Goal: Information Seeking & Learning: Check status

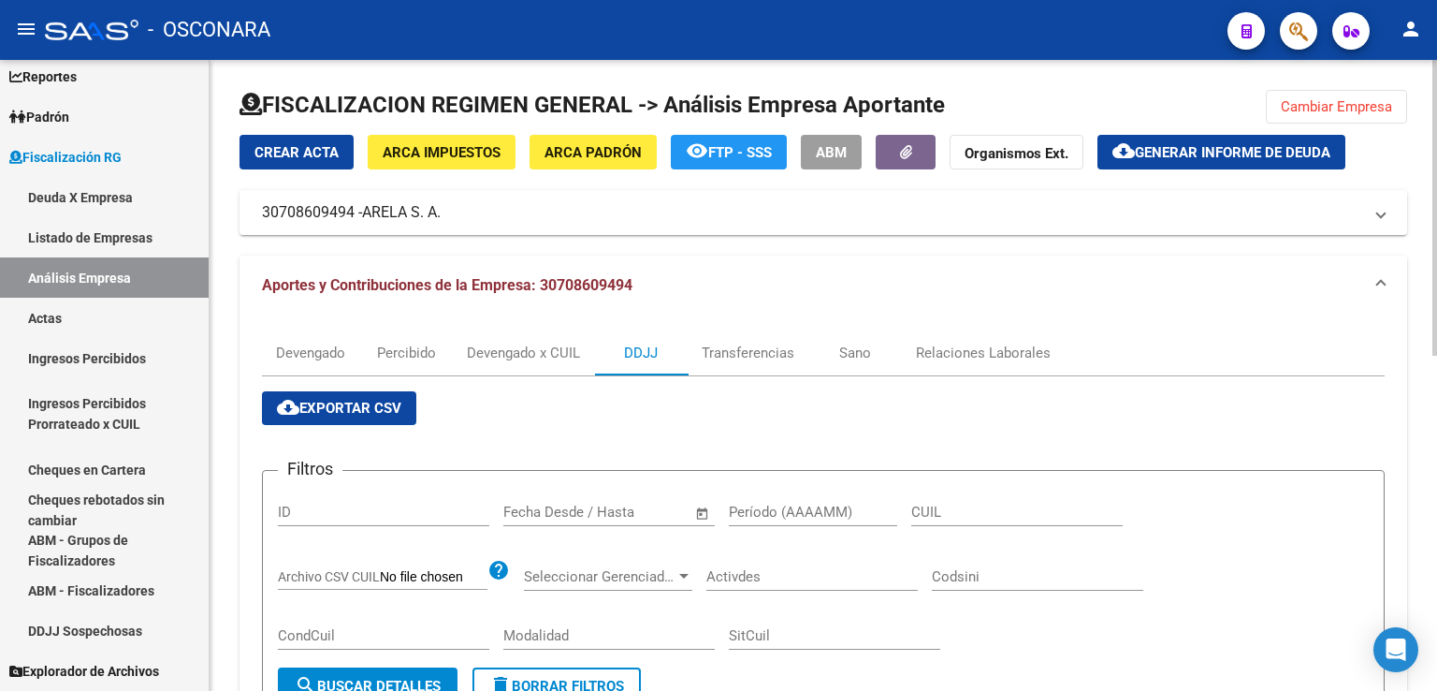
click at [1312, 98] on span "Cambiar Empresa" at bounding box center [1336, 106] width 111 height 17
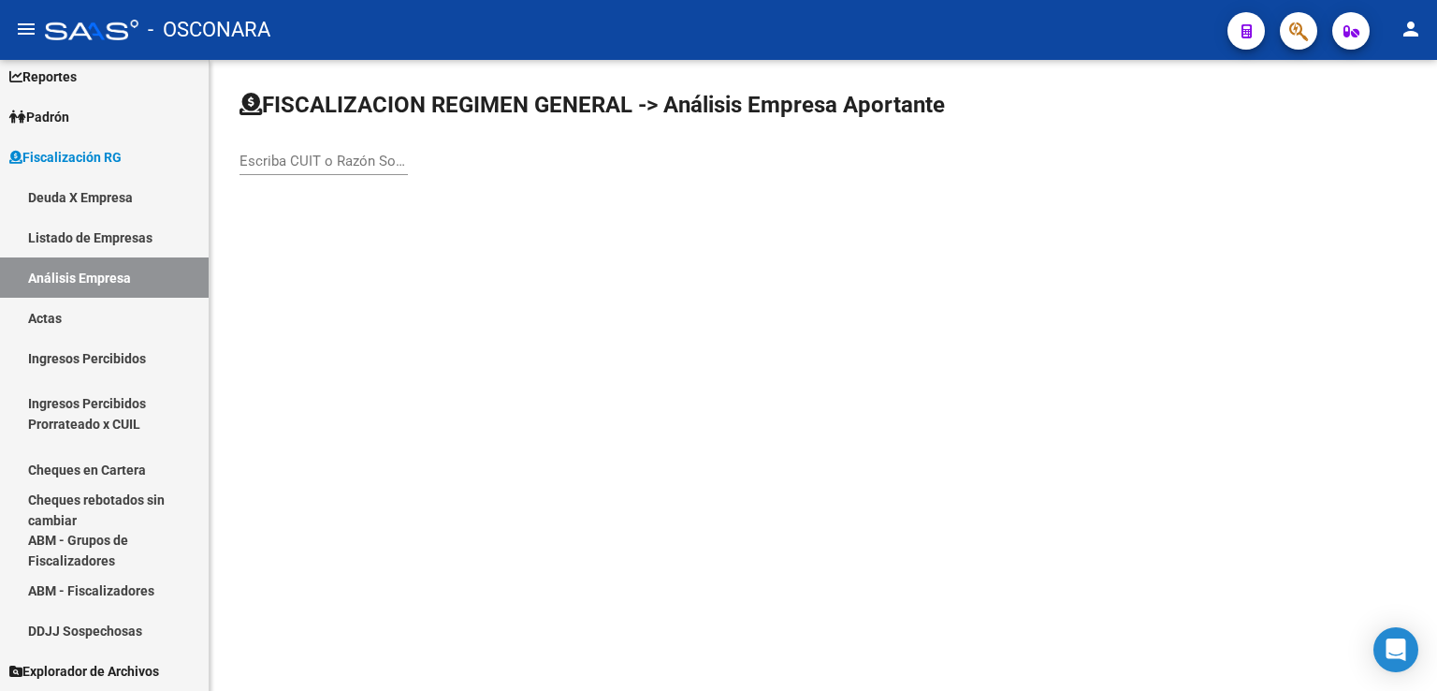
click at [359, 156] on input "Escriba CUIT o Razón Social para buscar" at bounding box center [324, 161] width 168 height 17
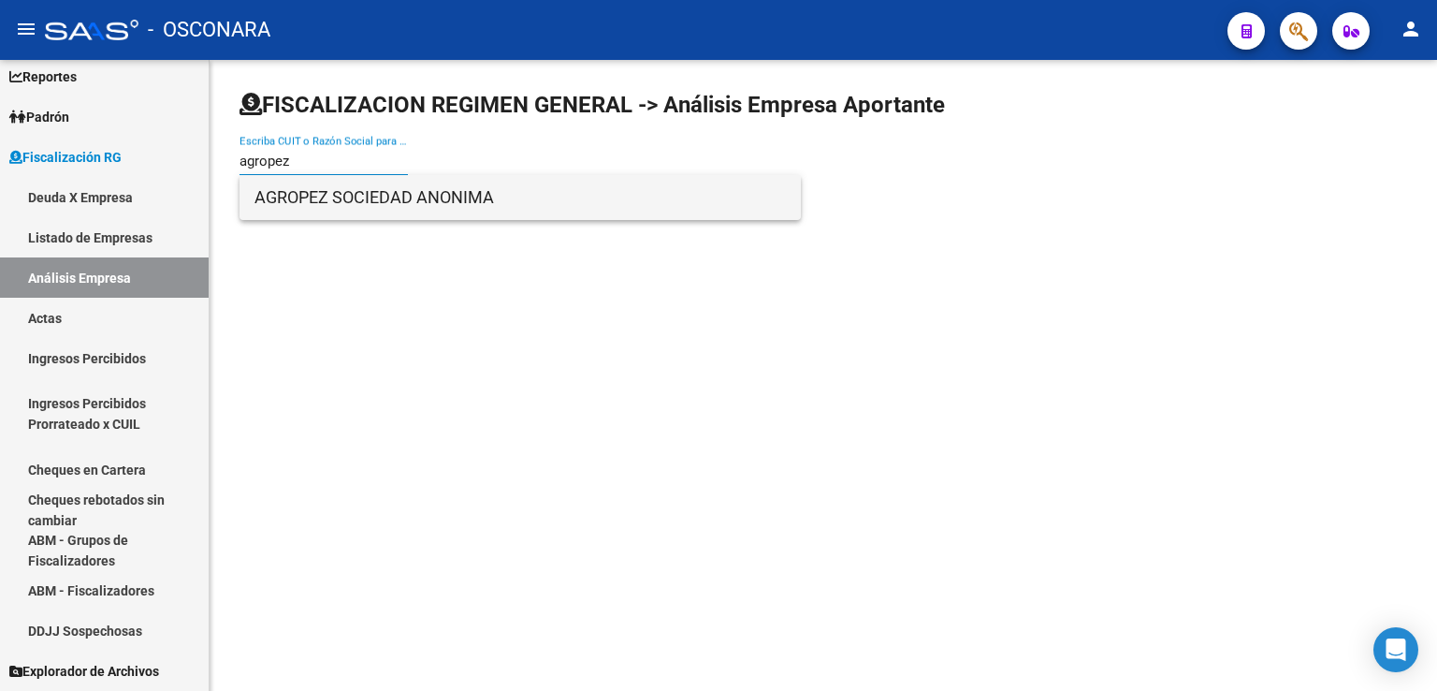
type input "agropez"
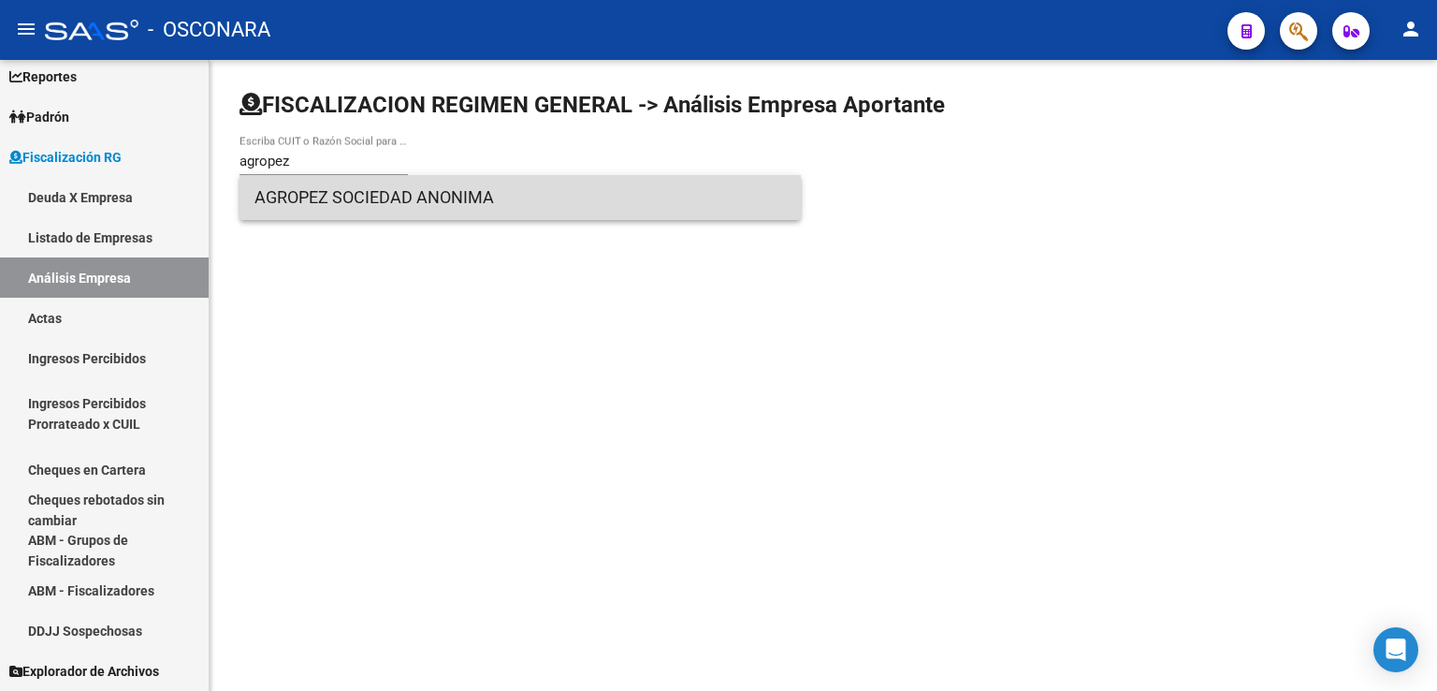
click at [360, 183] on span "AGROPEZ SOCIEDAD ANONIMA" at bounding box center [520, 197] width 531 height 45
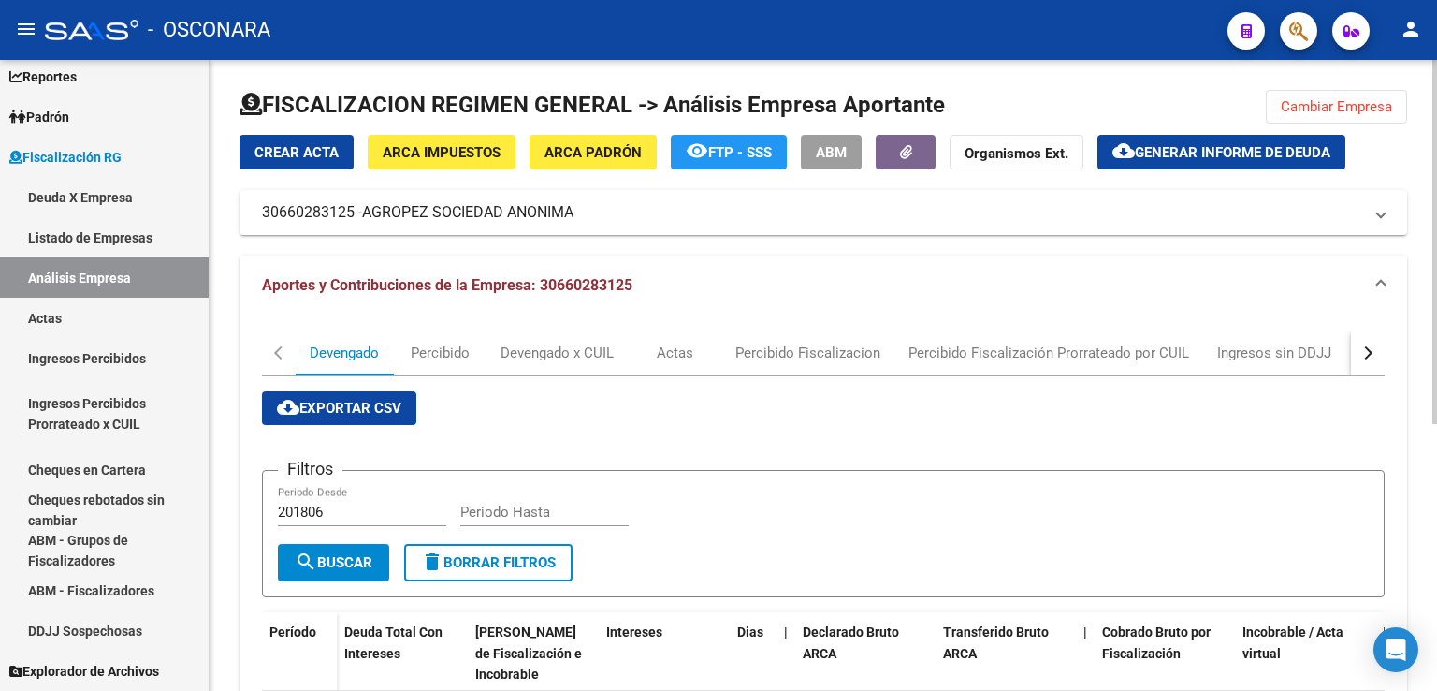
click at [1367, 354] on div "button" at bounding box center [1366, 352] width 13 height 13
click at [1043, 353] on div "DDJJ" at bounding box center [1041, 352] width 34 height 21
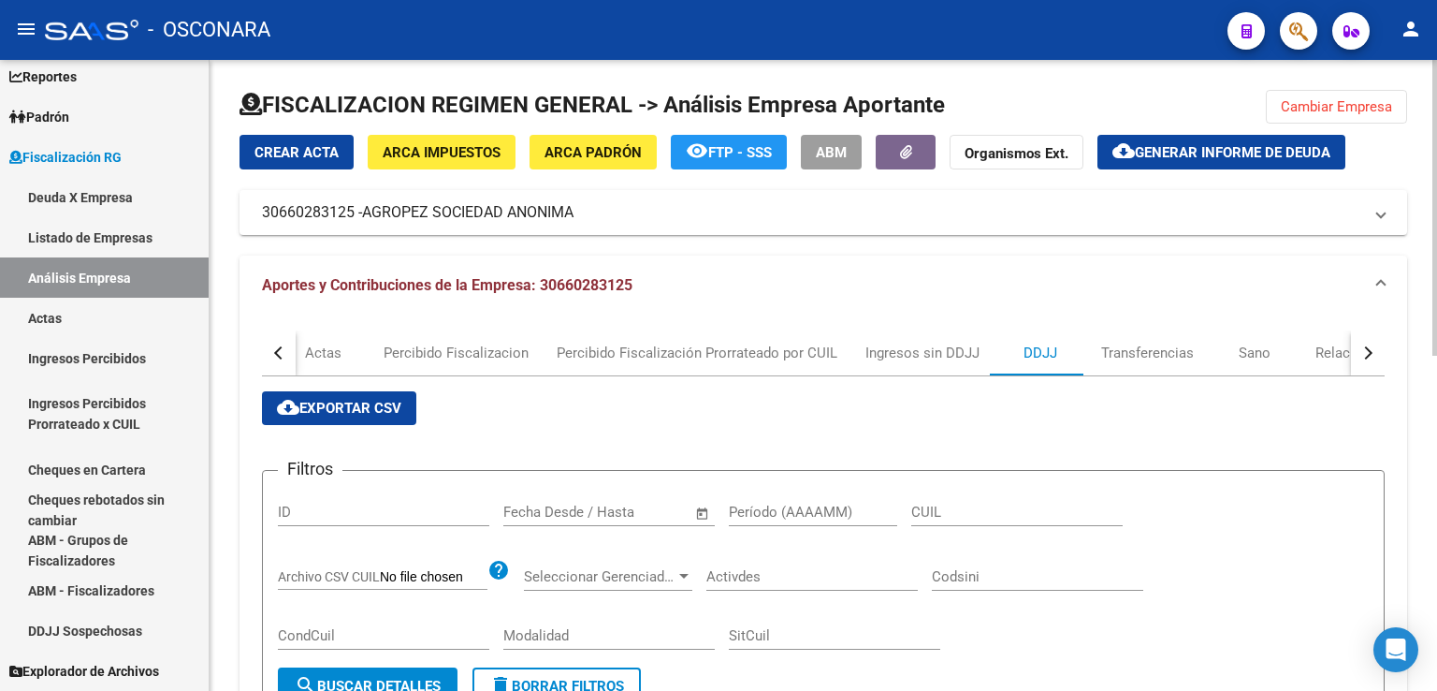
click at [779, 513] on input "Período (AAAAMM)" at bounding box center [813, 511] width 168 height 17
type input "202508"
click at [370, 686] on span "search Buscar Detalles" at bounding box center [368, 685] width 146 height 17
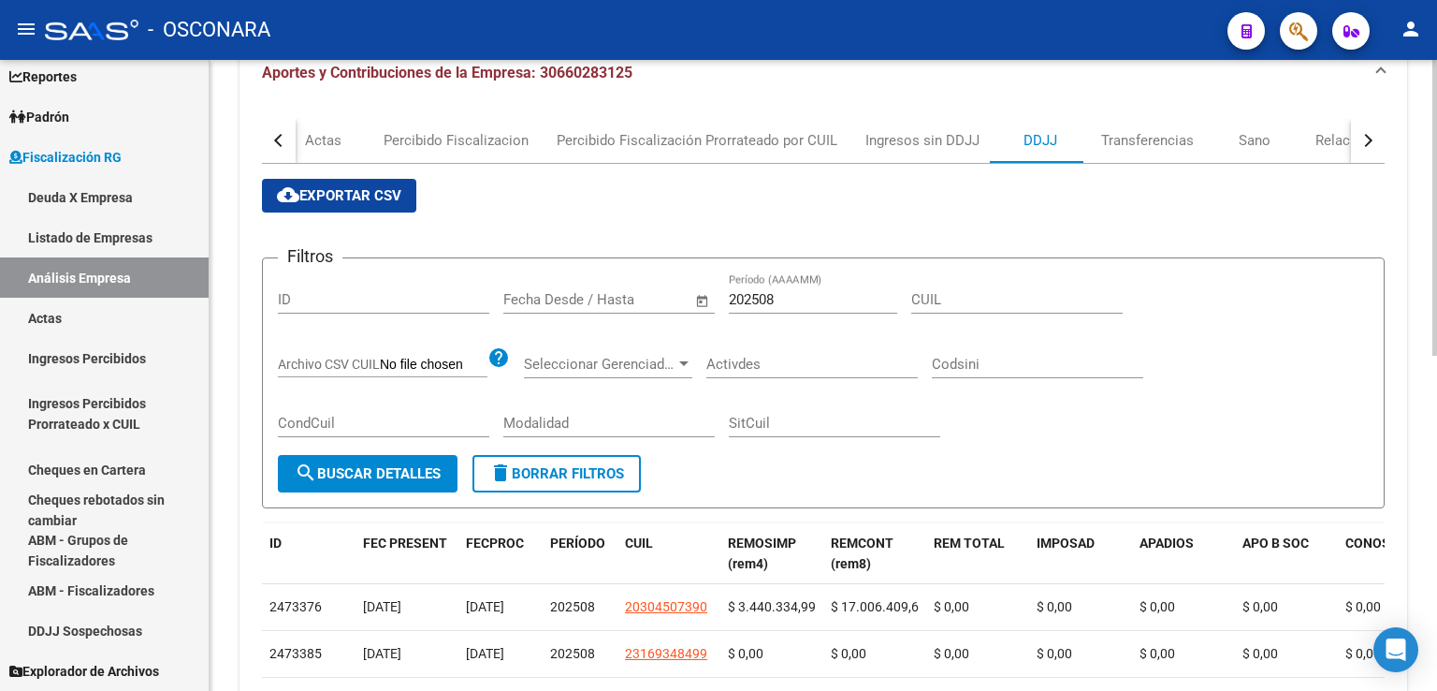
scroll to position [187, 0]
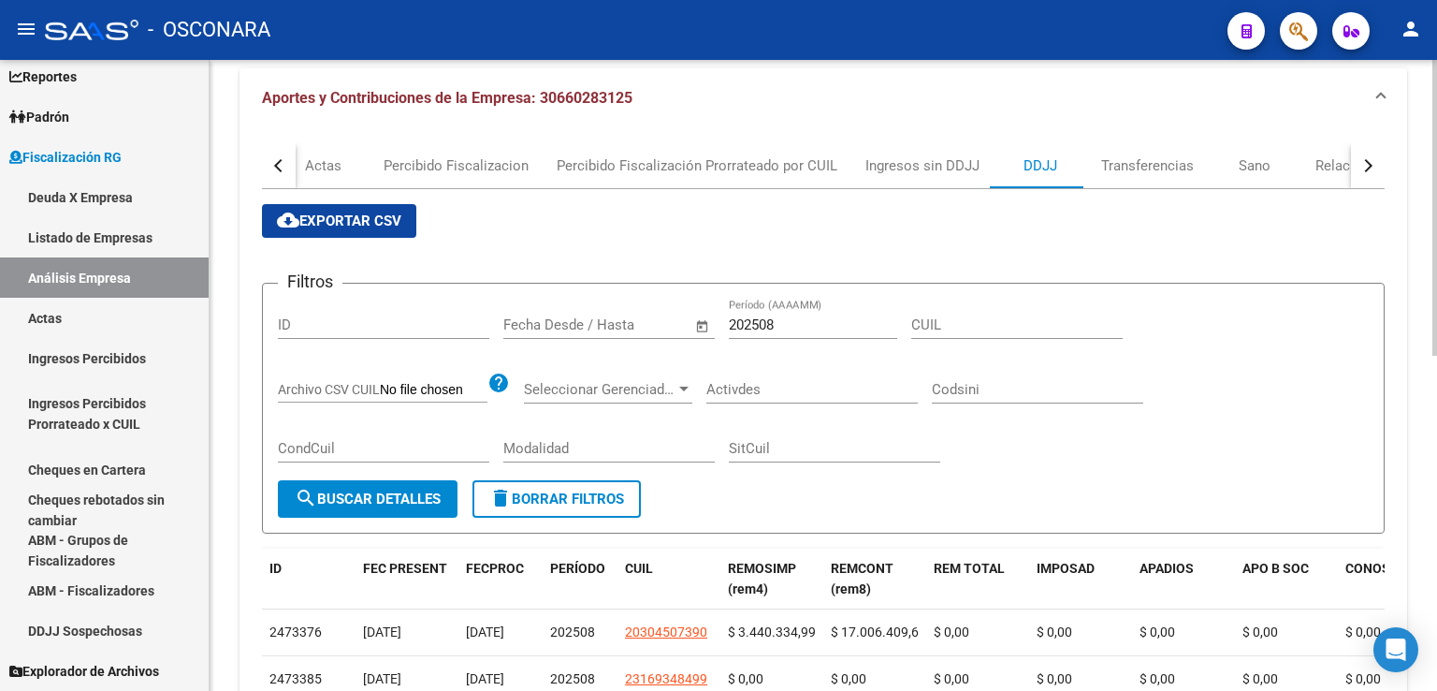
click at [386, 212] on span "cloud_download Exportar CSV" at bounding box center [339, 220] width 124 height 17
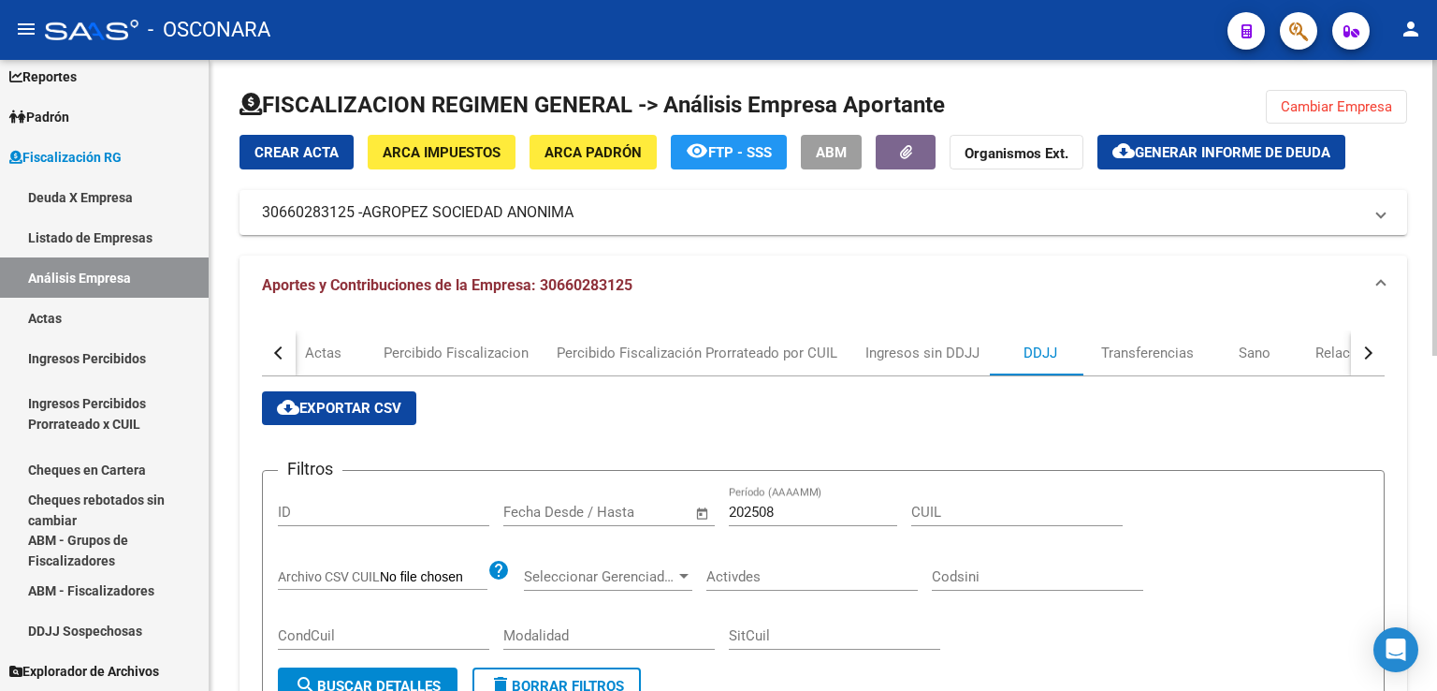
scroll to position [0, 0]
click at [1342, 98] on span "Cambiar Empresa" at bounding box center [1336, 106] width 111 height 17
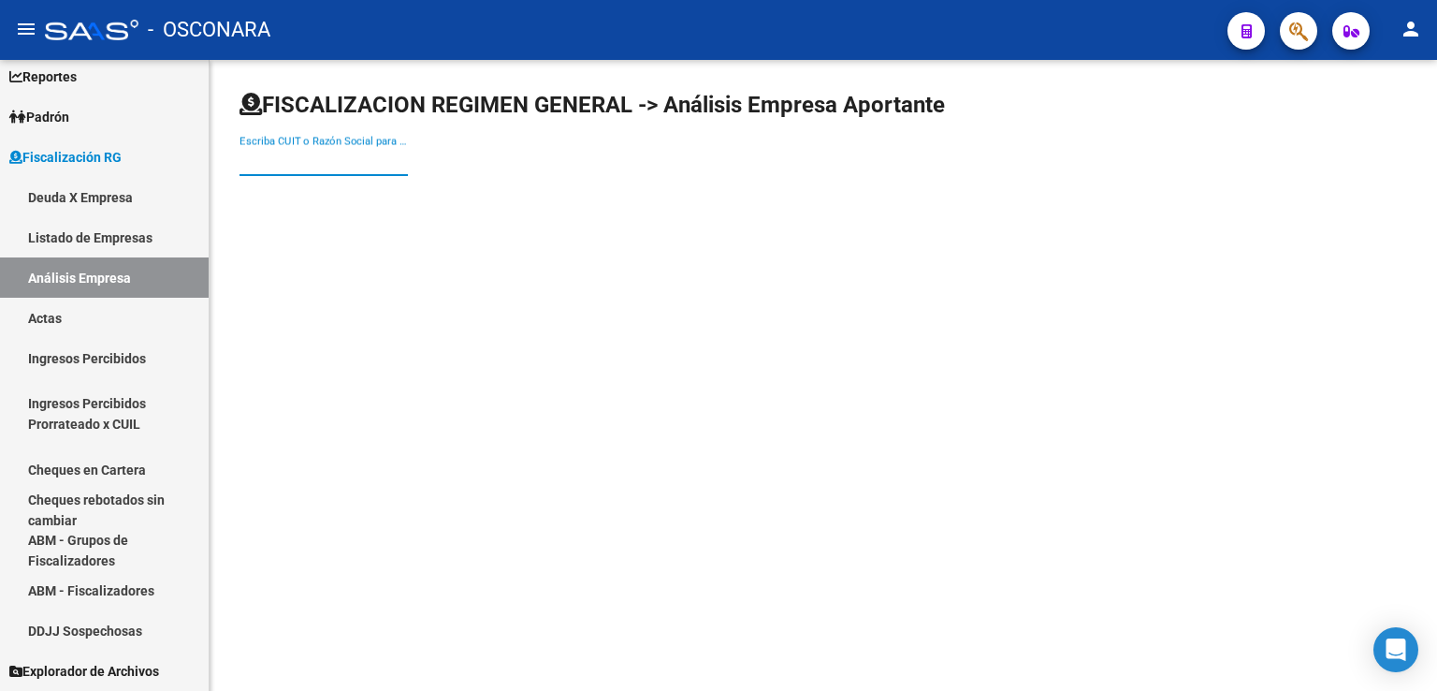
click at [314, 165] on input "Escriba CUIT o Razón Social para buscar" at bounding box center [324, 161] width 168 height 17
type input "w"
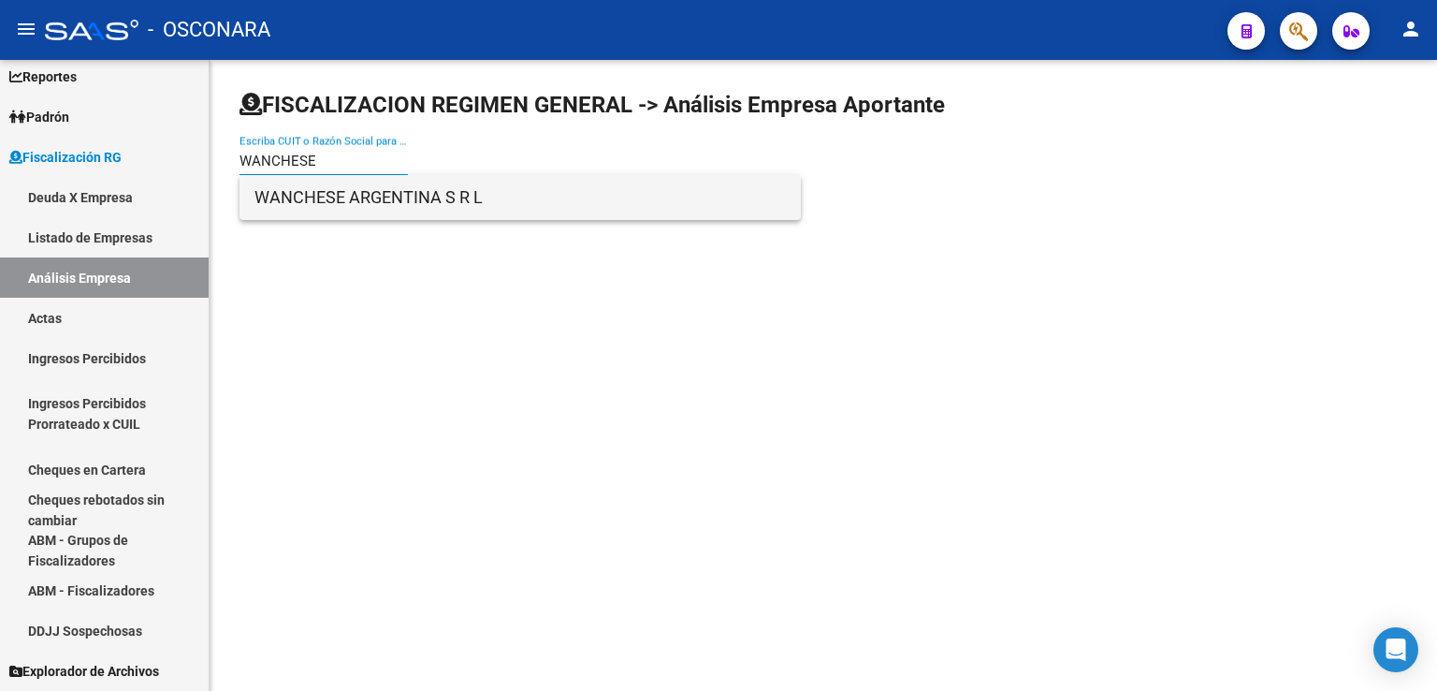
type input "WANCHESE"
click at [408, 196] on span "WANCHESE ARGENTINA S R L" at bounding box center [520, 197] width 531 height 45
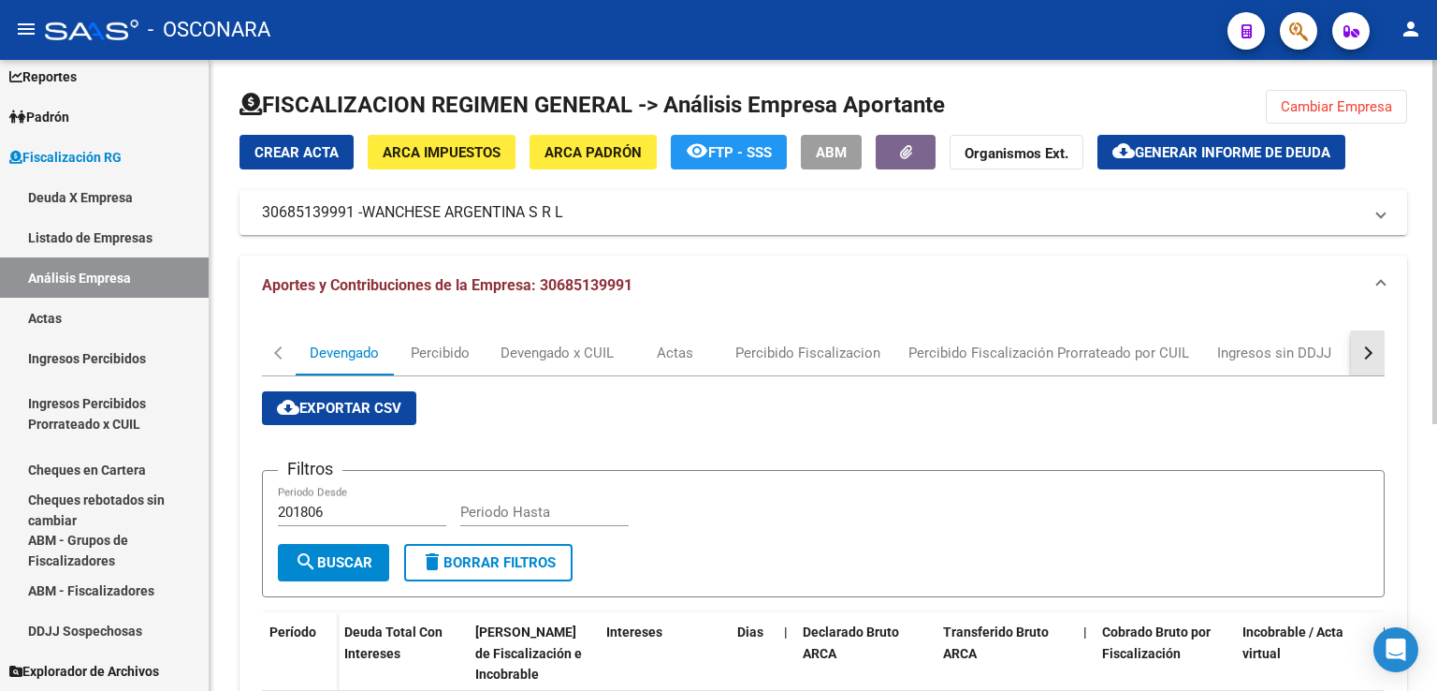
click at [1368, 355] on div "button" at bounding box center [1366, 352] width 13 height 13
click at [1041, 357] on div "DDJJ" at bounding box center [1041, 352] width 34 height 21
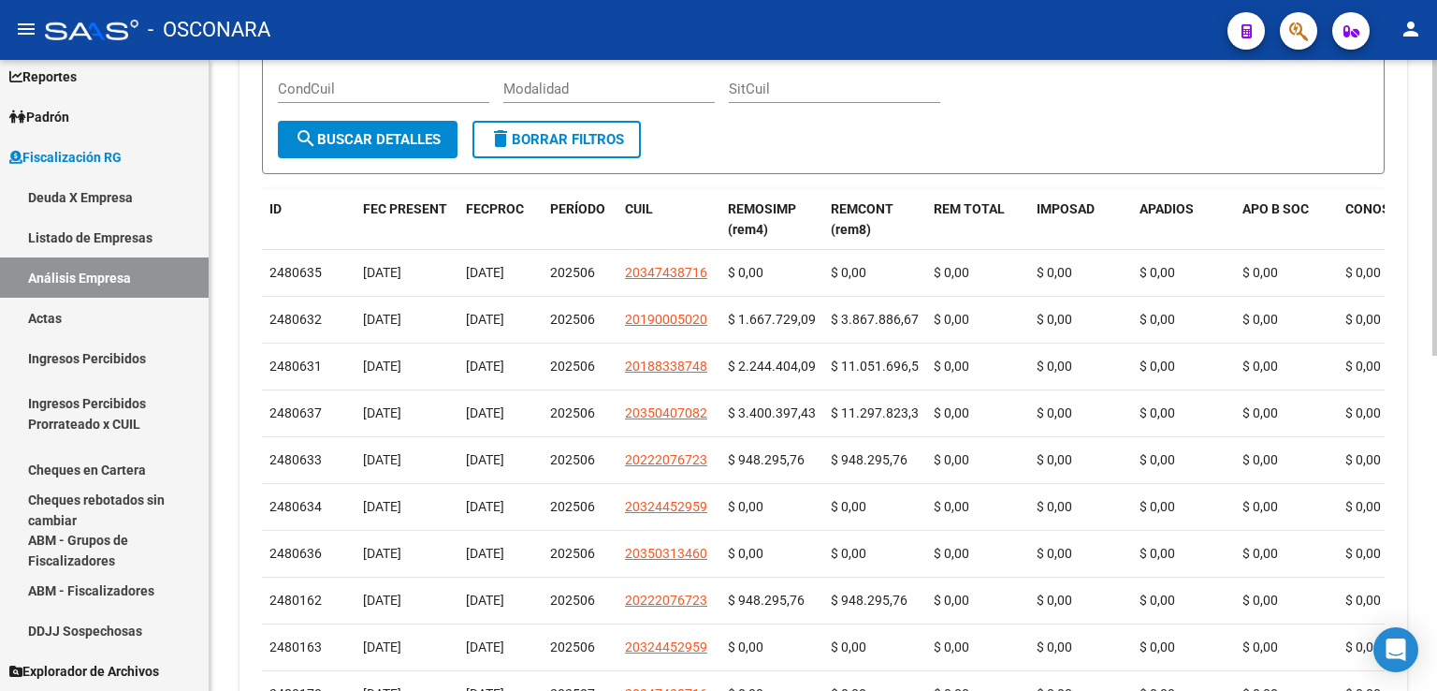
scroll to position [561, 0]
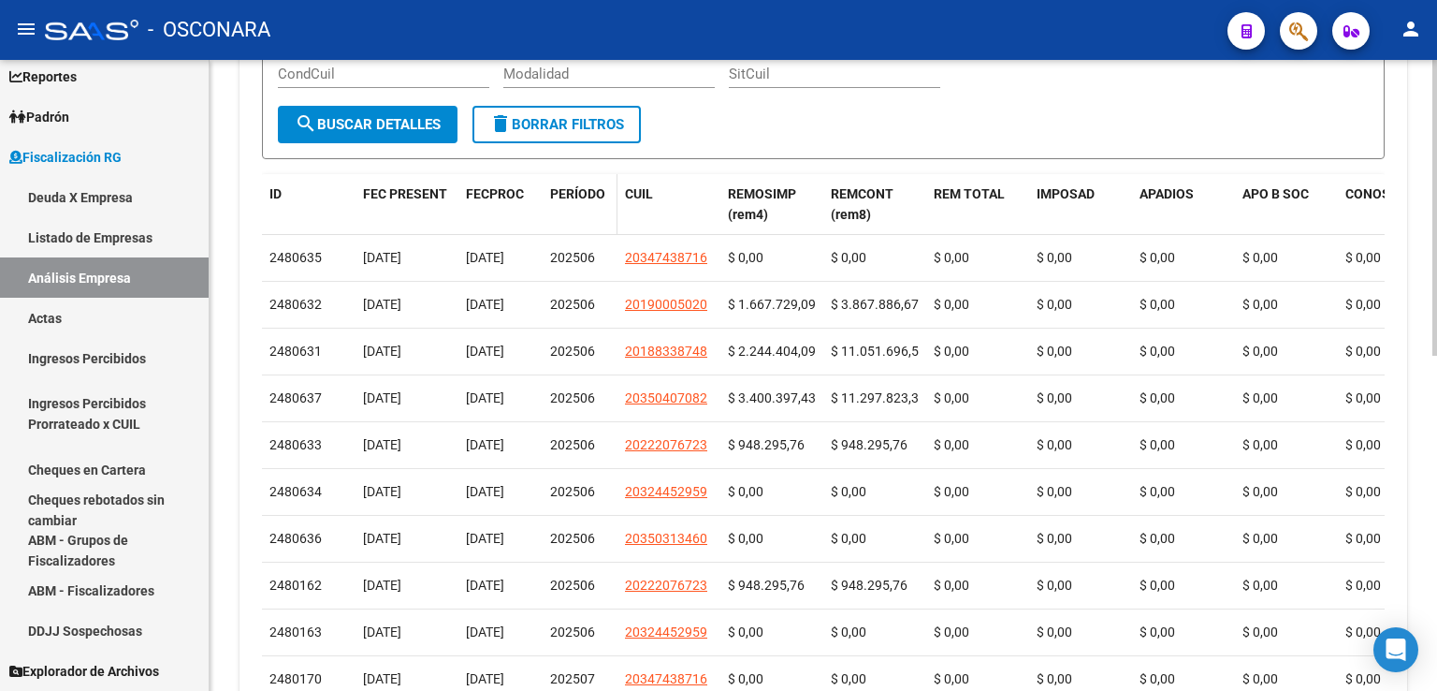
click at [586, 194] on span "PERÍODO" at bounding box center [577, 193] width 55 height 15
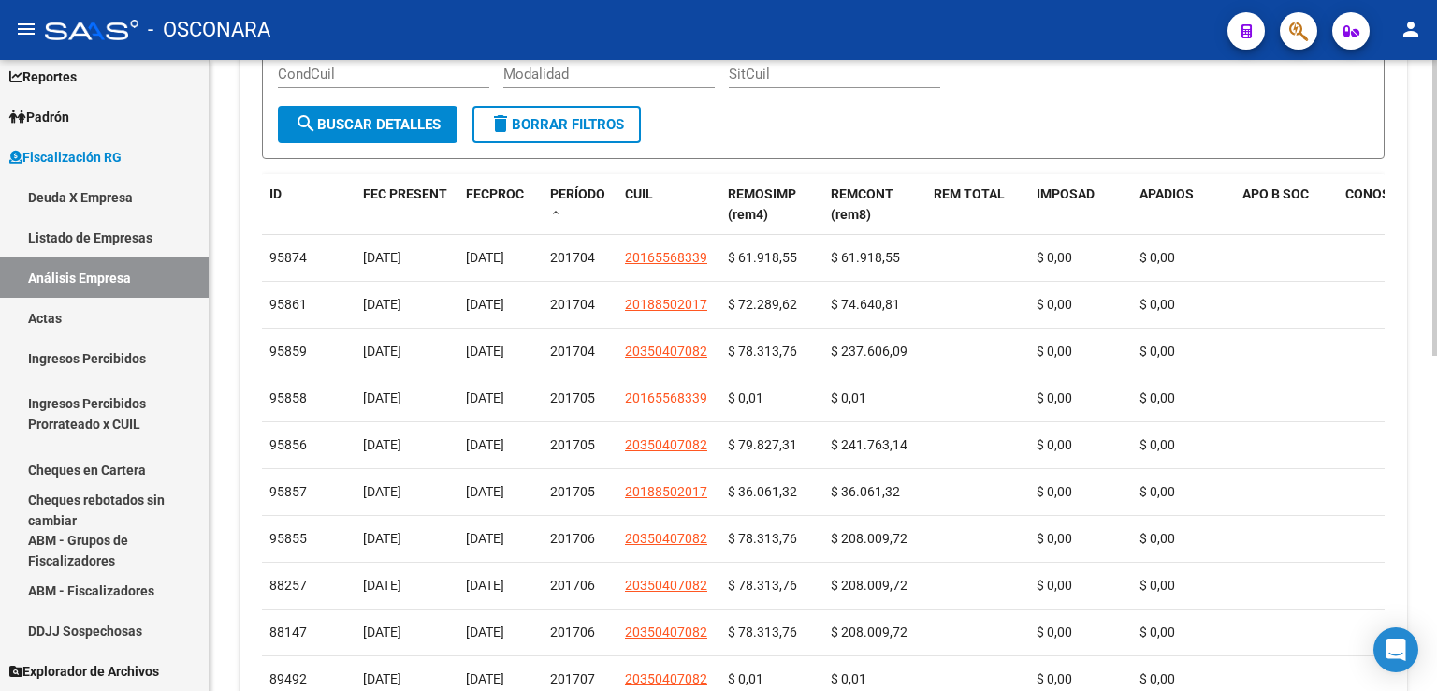
click at [586, 194] on span "PERÍODO" at bounding box center [577, 193] width 55 height 15
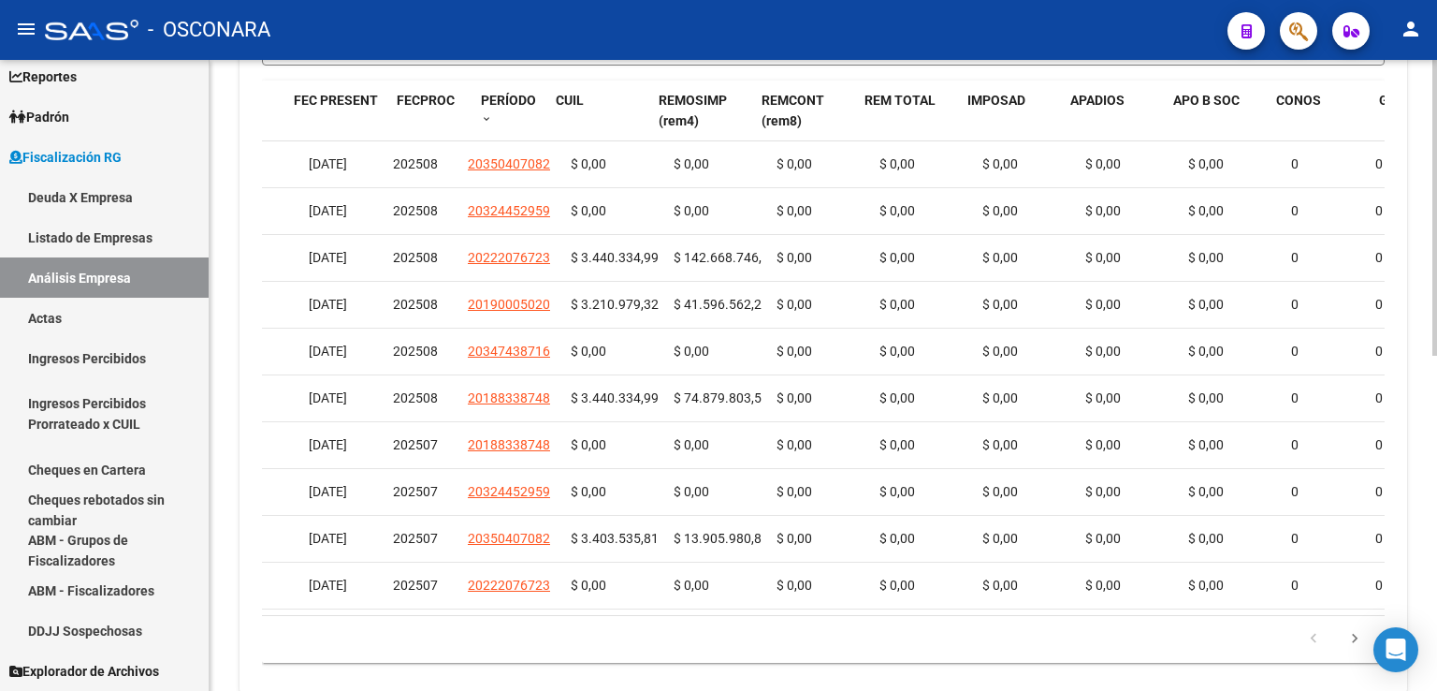
scroll to position [0, 68]
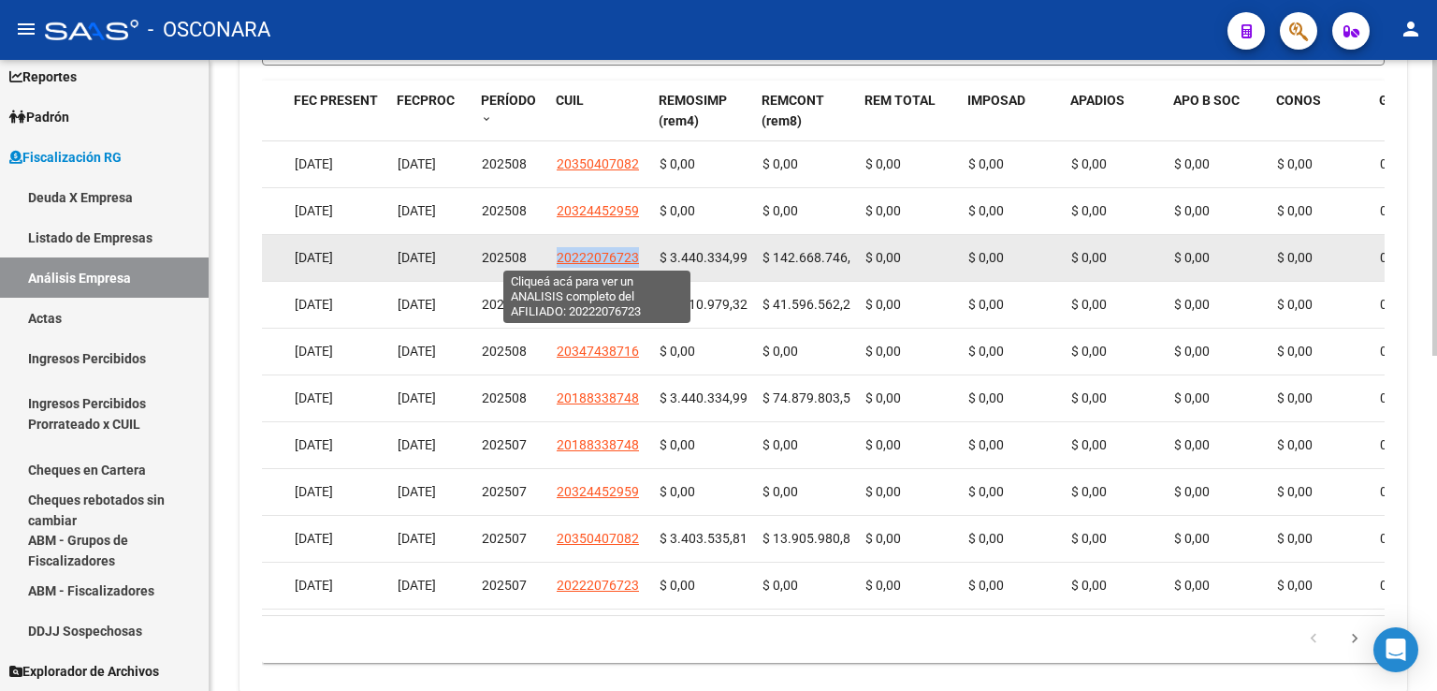
drag, startPoint x: 643, startPoint y: 260, endPoint x: 558, endPoint y: 251, distance: 85.7
click at [558, 251] on div "20222076723" at bounding box center [601, 258] width 88 height 22
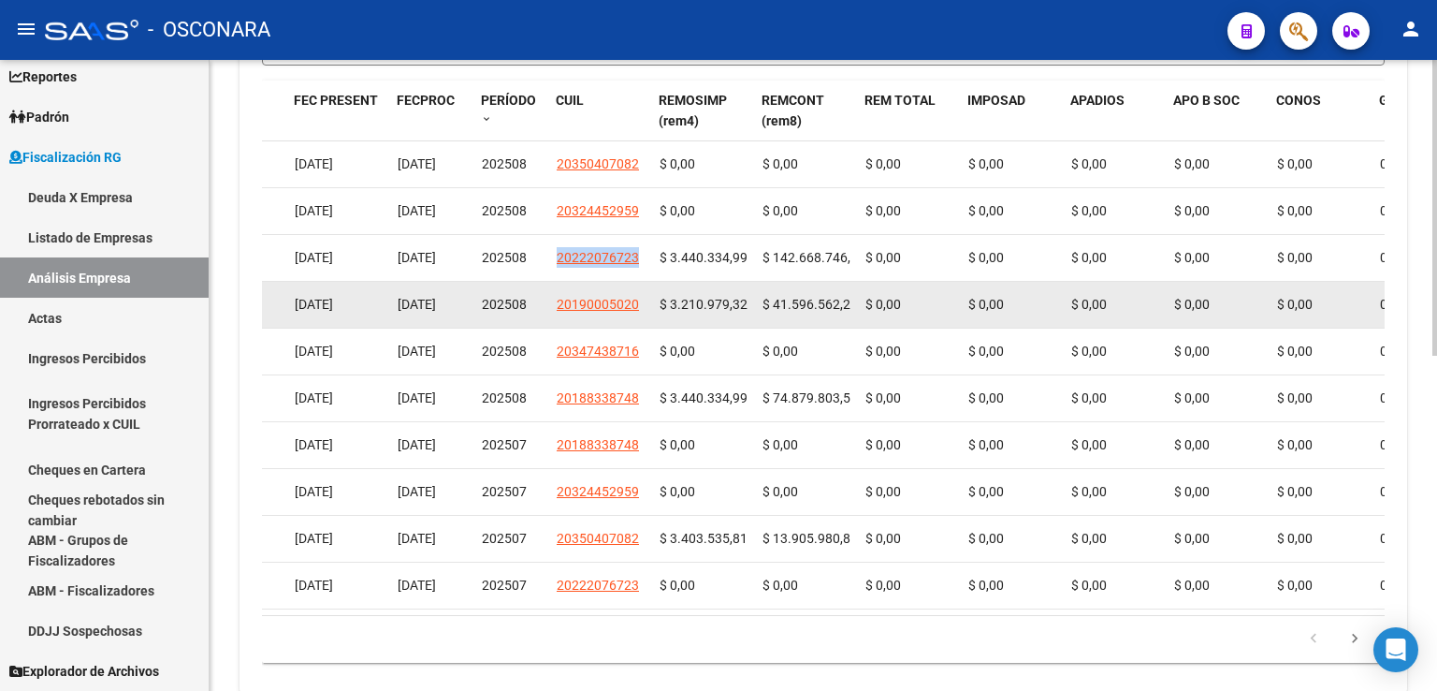
copy span "20222076723"
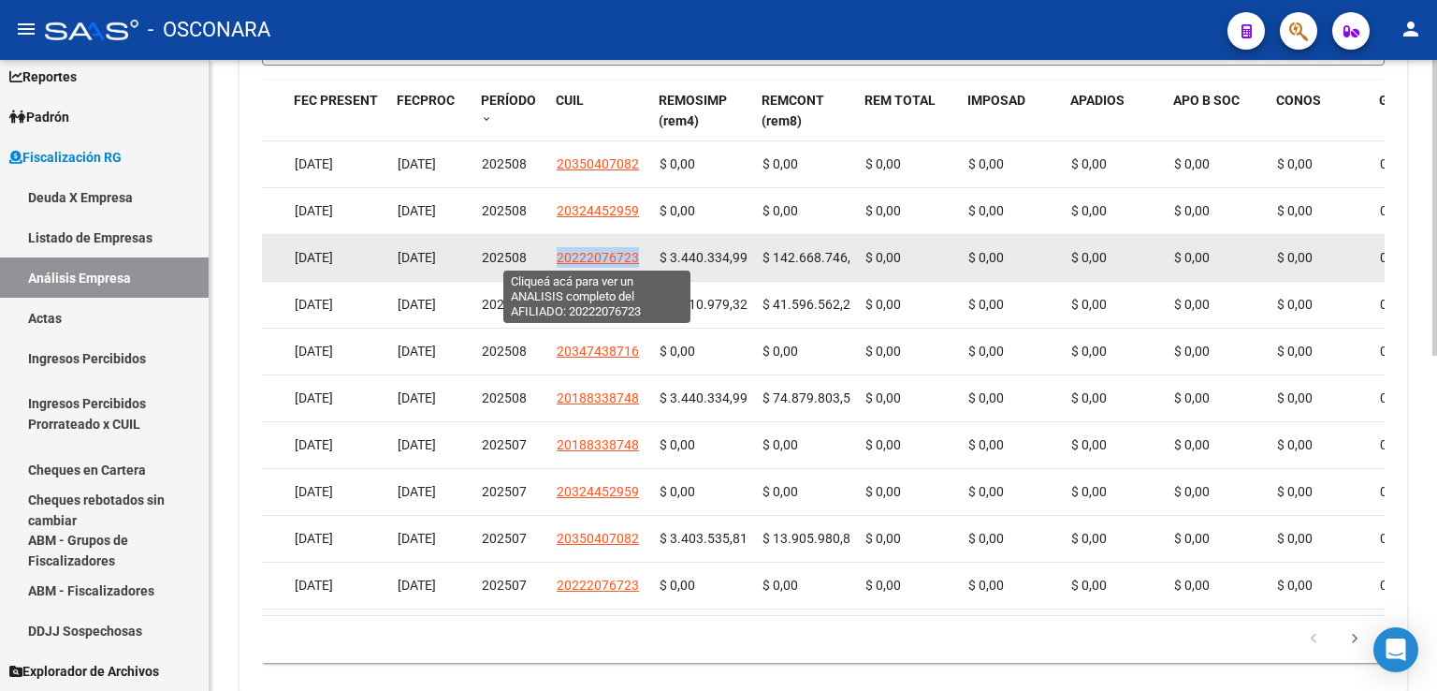
click at [596, 253] on span "20222076723" at bounding box center [598, 257] width 82 height 15
copy span "20222076723"
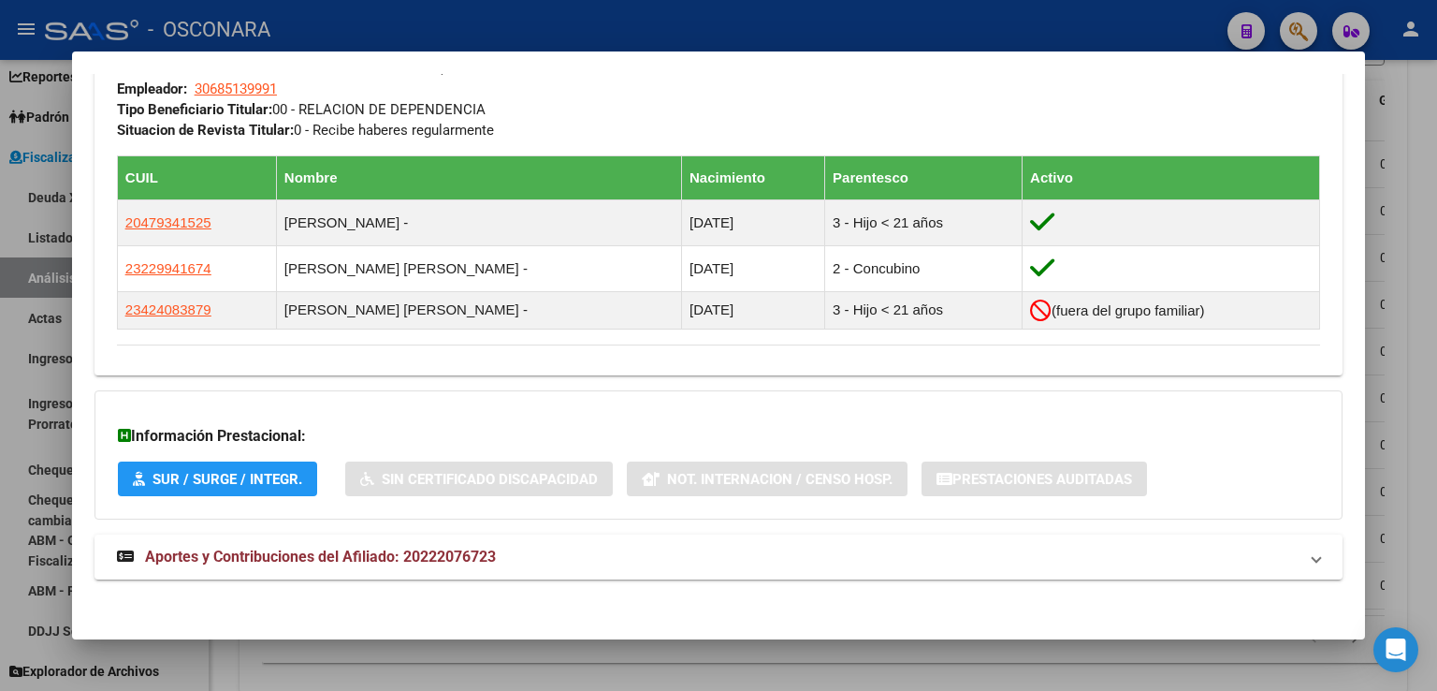
scroll to position [991, 0]
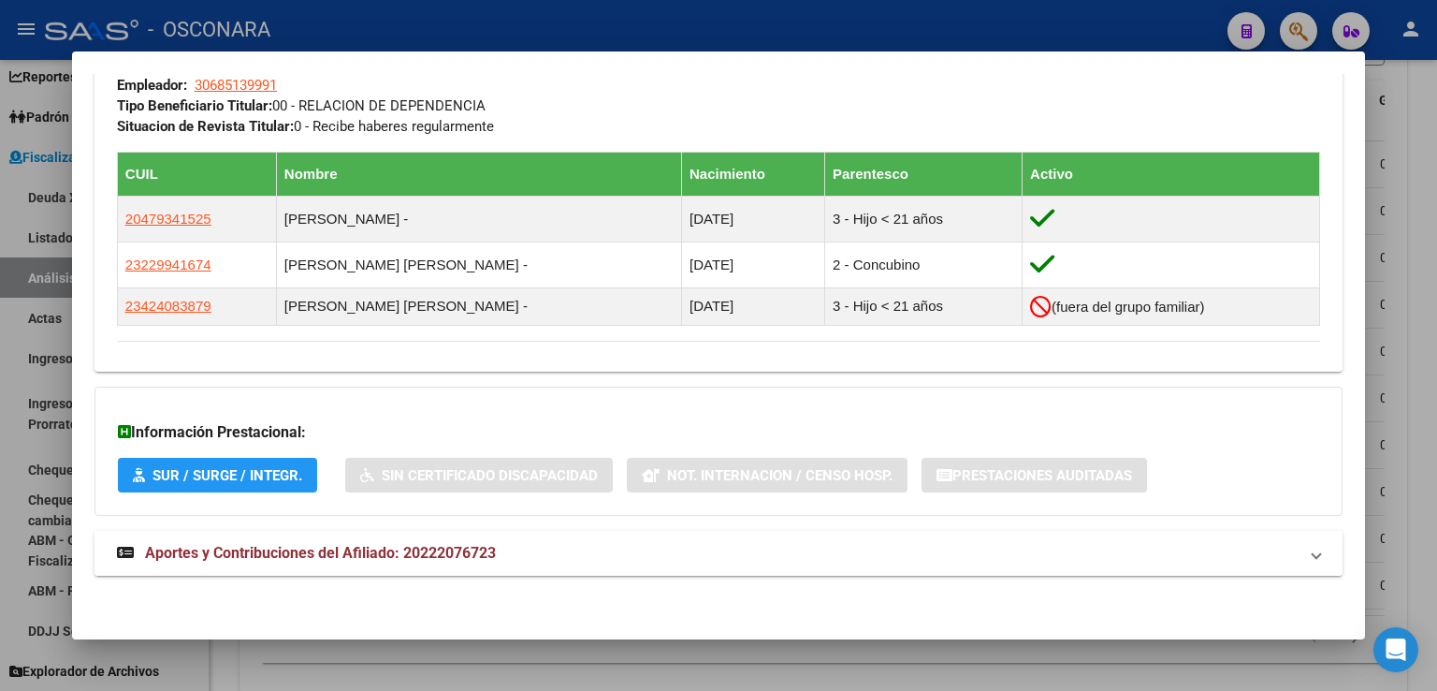
click at [487, 561] on strong "Aportes y Contribuciones del Afiliado: 20222076723" at bounding box center [306, 553] width 379 height 22
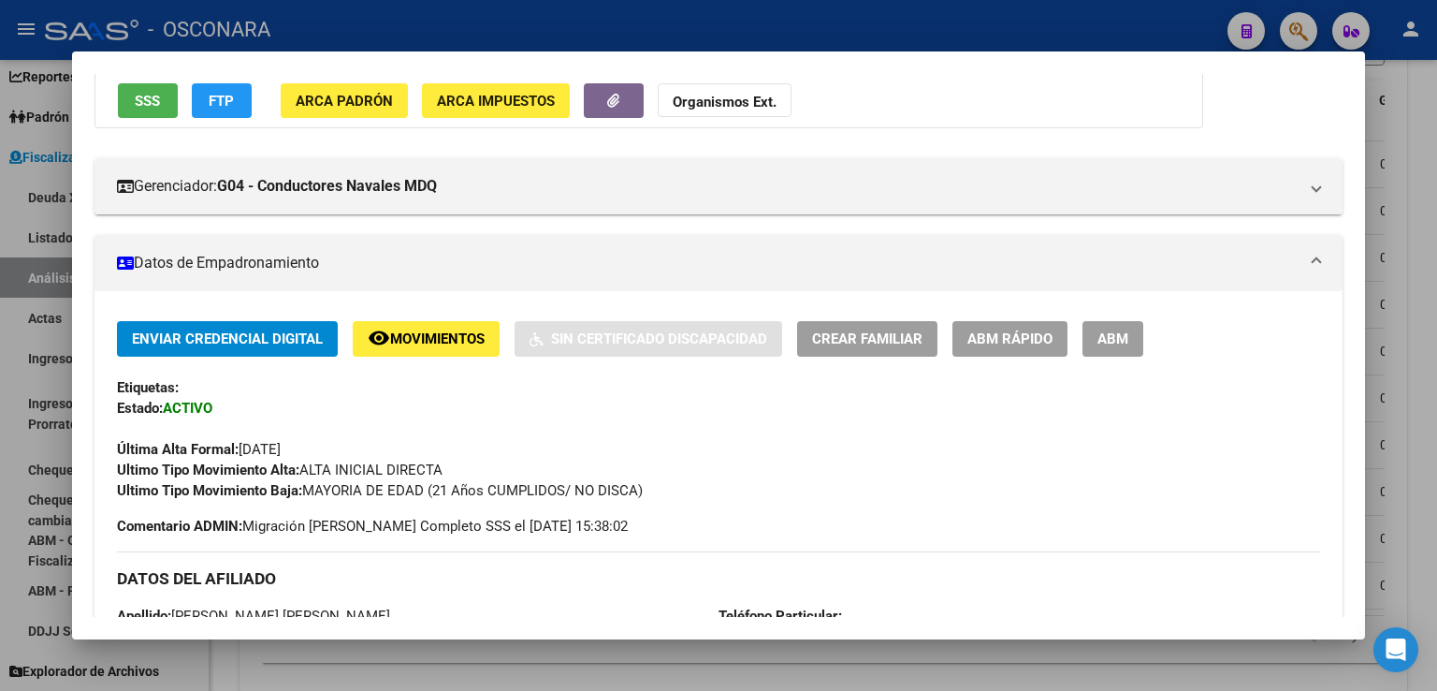
scroll to position [71, 0]
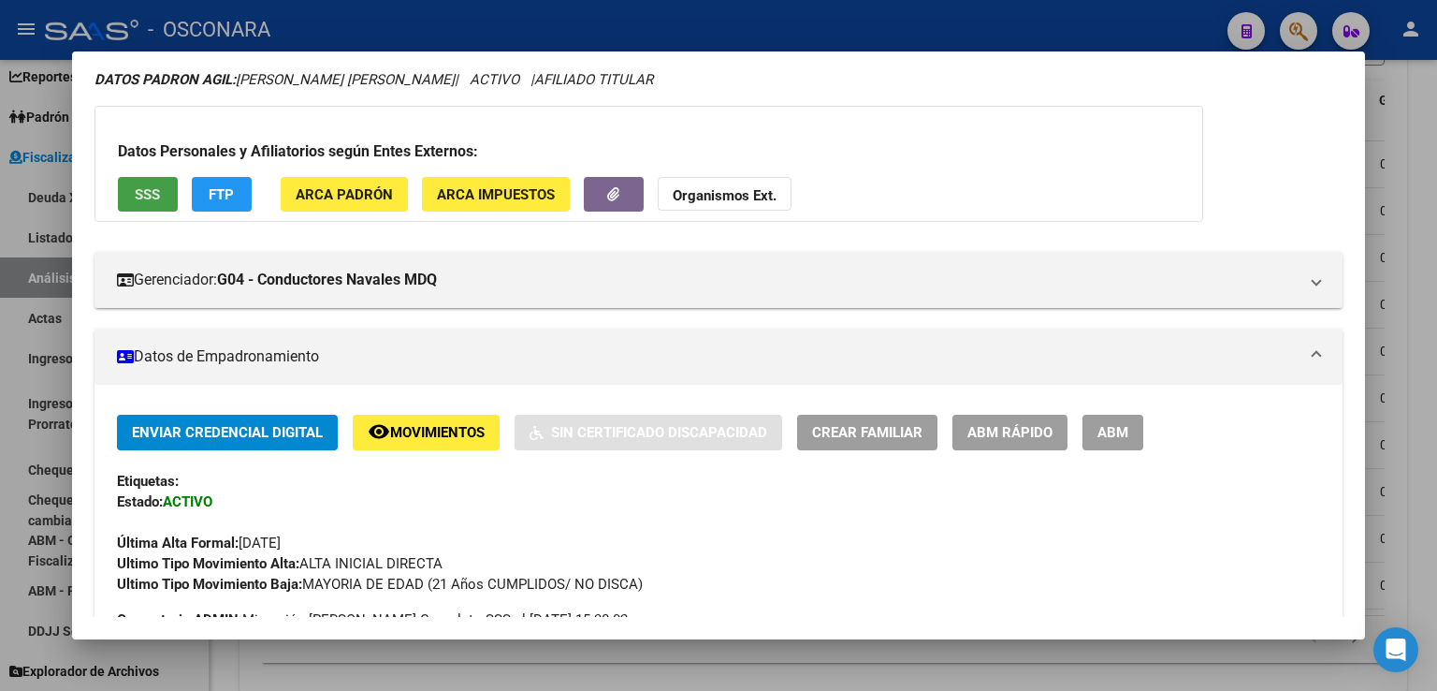
click at [151, 191] on span "SSS" at bounding box center [147, 194] width 25 height 17
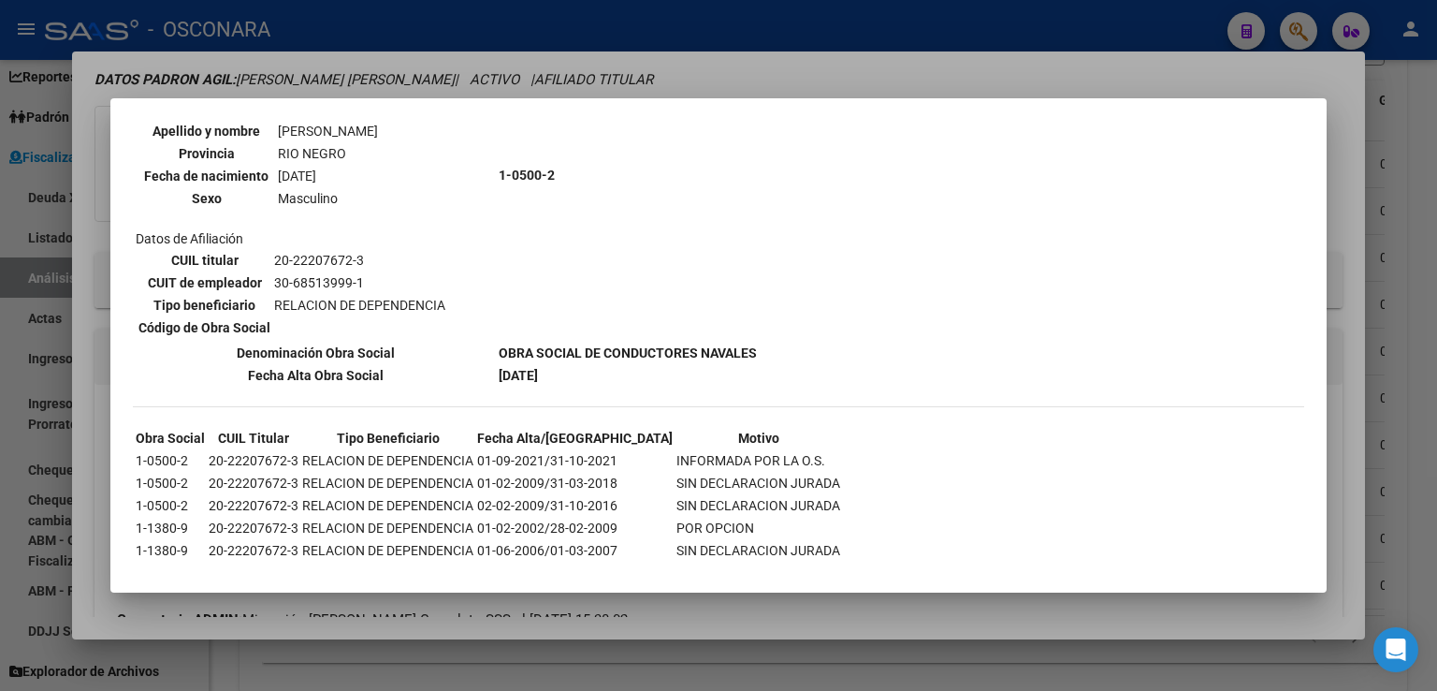
scroll to position [1222, 0]
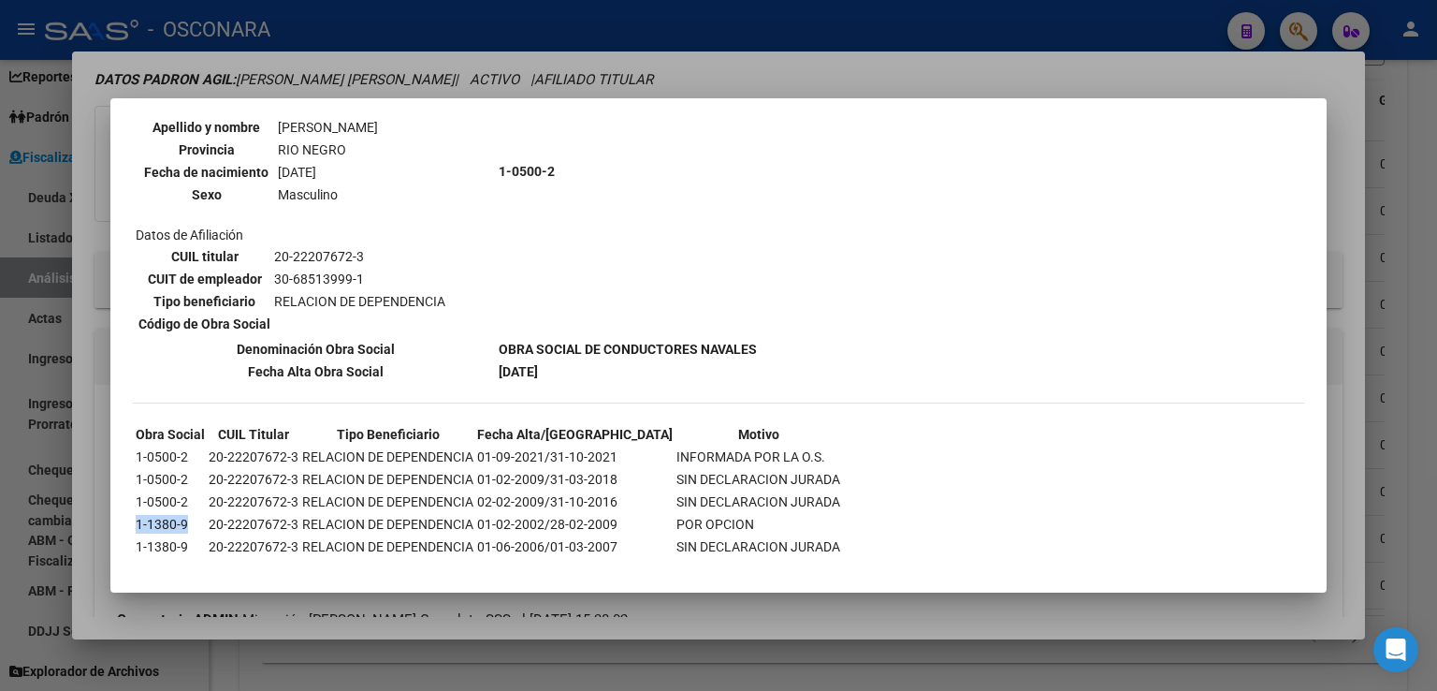
drag, startPoint x: 187, startPoint y: 499, endPoint x: 135, endPoint y: 506, distance: 52.9
click at [135, 514] on td "1-1380-9" at bounding box center [170, 524] width 71 height 21
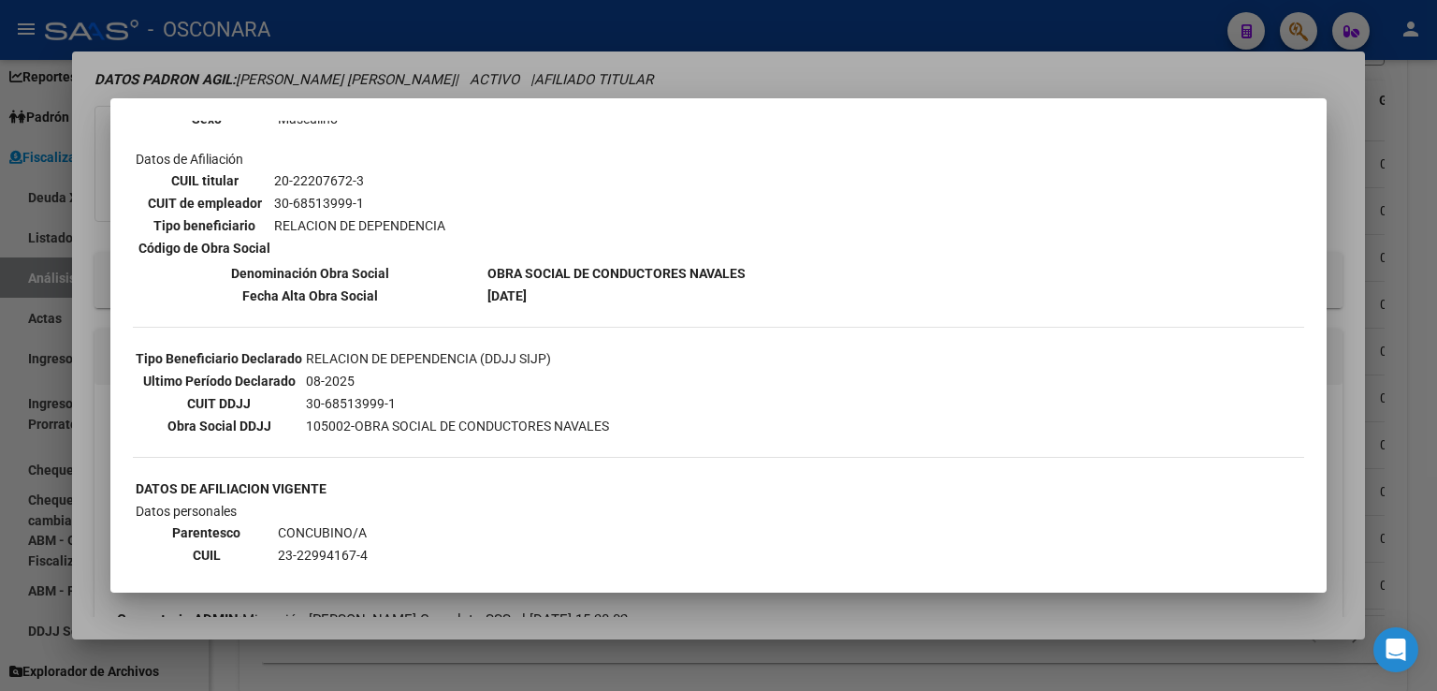
scroll to position [0, 0]
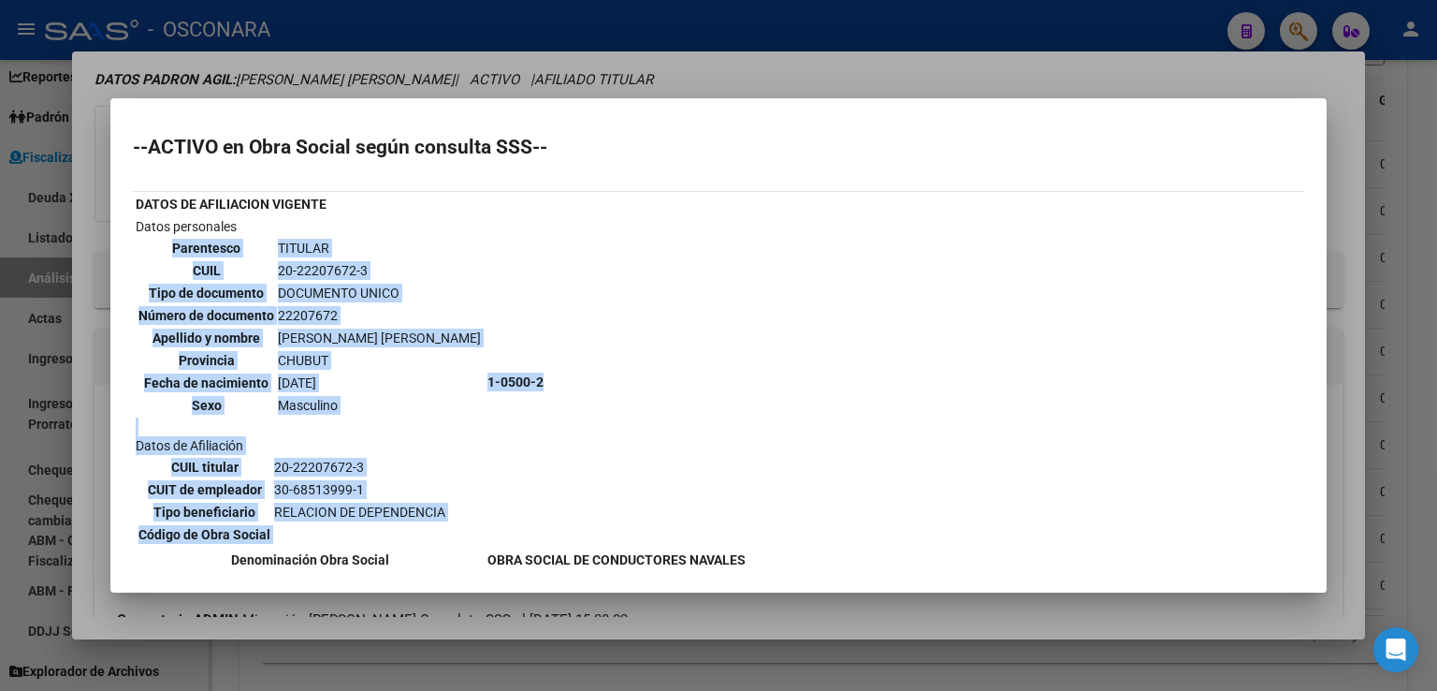
drag, startPoint x: 172, startPoint y: 247, endPoint x: 530, endPoint y: 371, distance: 378.2
click at [530, 371] on tr "Datos personales Parentesco TITULAR CUIL 20-22207672-3 Tipo de documento DOCUME…" at bounding box center [441, 381] width 612 height 331
click at [487, 440] on td "1-0500-2" at bounding box center [617, 381] width 260 height 331
drag, startPoint x: 370, startPoint y: 419, endPoint x: 284, endPoint y: 407, distance: 86.9
click at [370, 419] on td "Datos personales Parentesco TITULAR CUIL 20-22207672-3 Tipo de documento DOCUME…" at bounding box center [310, 381] width 350 height 331
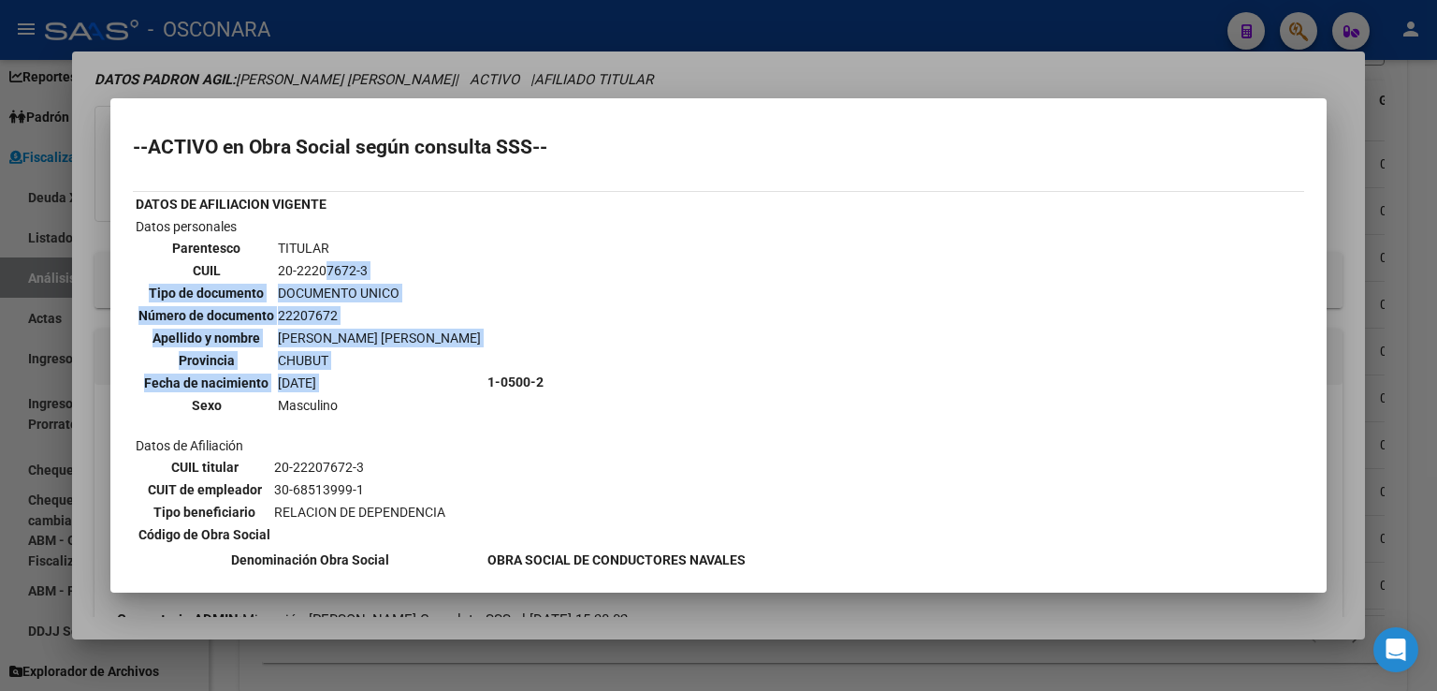
drag, startPoint x: 191, startPoint y: 394, endPoint x: 319, endPoint y: 277, distance: 173.5
click at [319, 277] on tbody "Parentesco TITULAR CUIL 20-22207672-3 Tipo de documento DOCUMENTO UNICO Número …" at bounding box center [310, 327] width 344 height 178
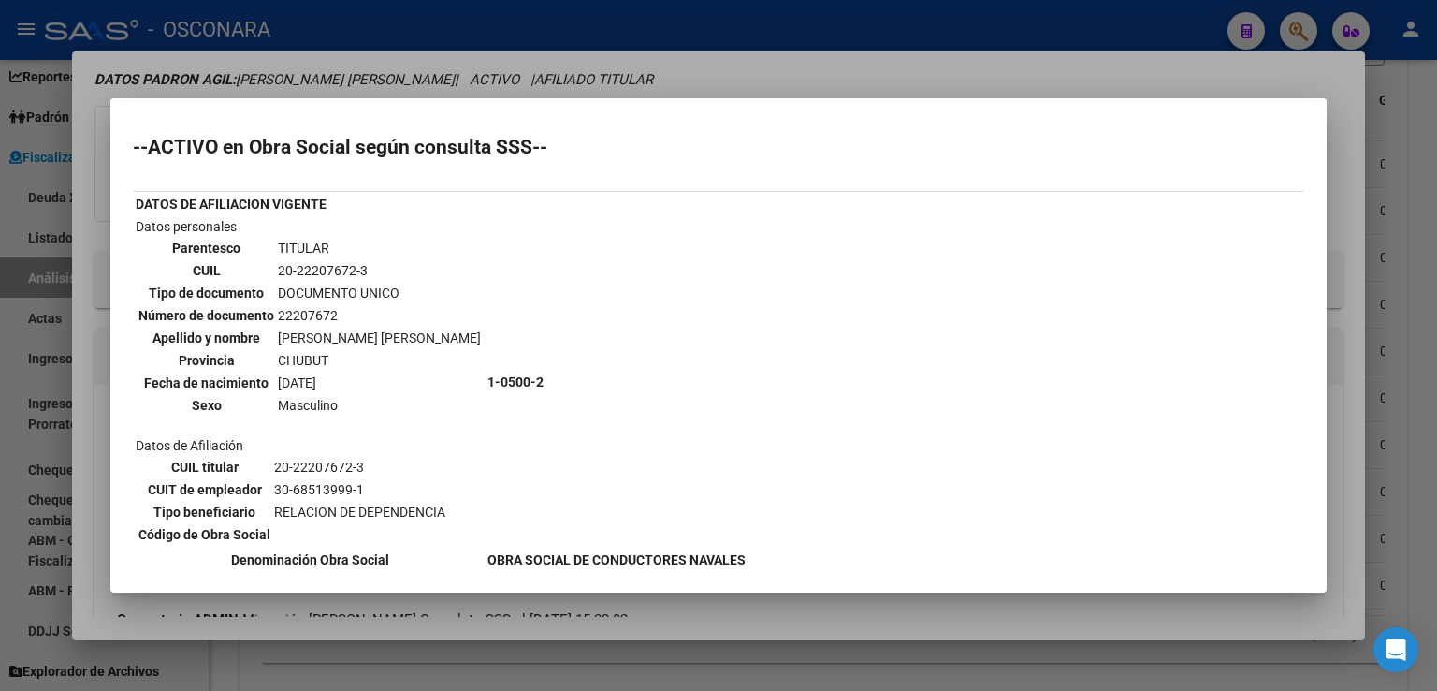
click at [488, 384] on b "1-0500-2" at bounding box center [516, 381] width 56 height 15
drag, startPoint x: 270, startPoint y: 334, endPoint x: 396, endPoint y: 338, distance: 125.4
click at [396, 338] on tr "Apellido y nombre [PERSON_NAME] [PERSON_NAME]" at bounding box center [310, 338] width 344 height 21
copy tr "[PERSON_NAME] [PERSON_NAME]"
click at [366, 350] on td "CHUBUT" at bounding box center [379, 360] width 205 height 21
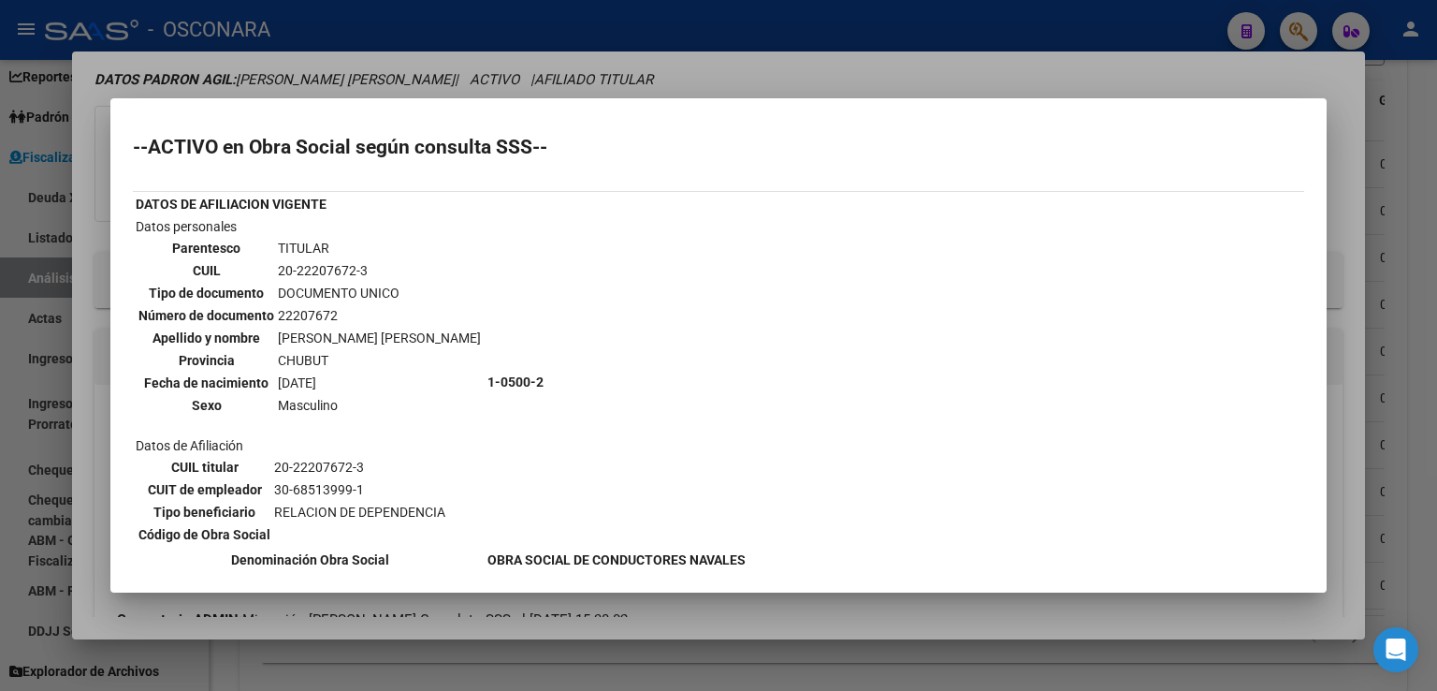
click at [505, 319] on td "1-0500-2" at bounding box center [617, 381] width 260 height 331
click at [1393, 162] on div at bounding box center [718, 345] width 1437 height 691
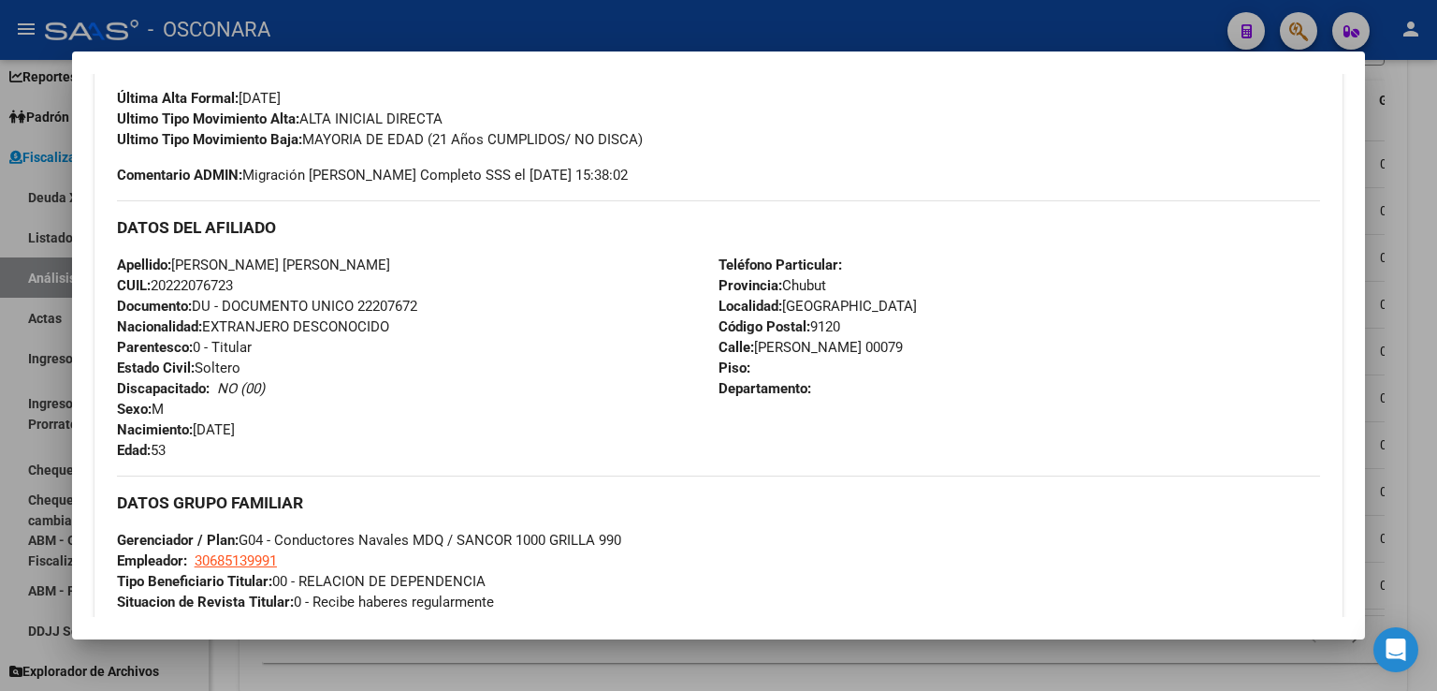
scroll to position [539, 0]
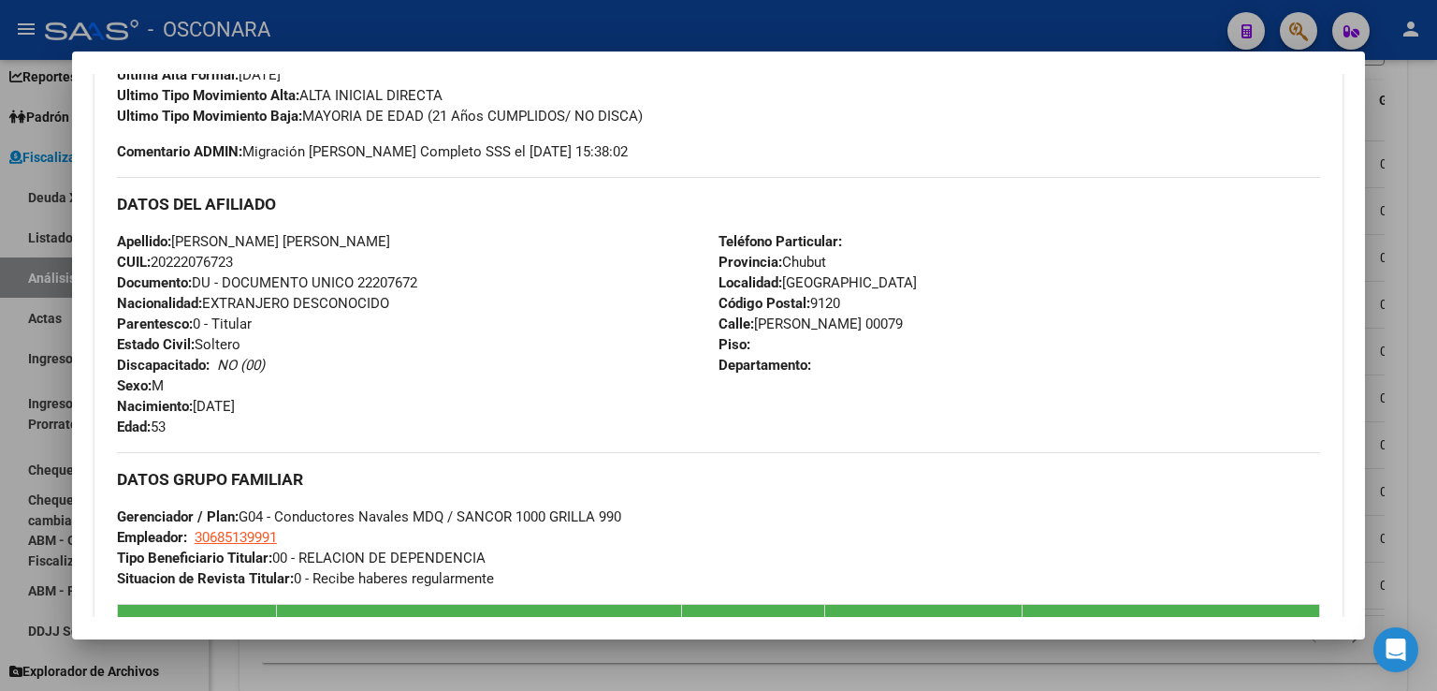
drag, startPoint x: 829, startPoint y: 262, endPoint x: 779, endPoint y: 259, distance: 49.7
click at [779, 259] on div "Teléfono Particular: Provincia: Chubut Localidad: [GEOGRAPHIC_DATA] Código Post…" at bounding box center [1020, 334] width 602 height 206
click at [254, 258] on div "Apellido: [PERSON_NAME] [PERSON_NAME] CUIL: 20222076723 Documento: DU - DOCUMEN…" at bounding box center [418, 334] width 602 height 206
click at [428, 335] on div "Apellido: [PERSON_NAME] [PERSON_NAME] CUIL: 20222076723 Documento: DU - DOCUMEN…" at bounding box center [418, 334] width 602 height 206
drag, startPoint x: 831, startPoint y: 260, endPoint x: 778, endPoint y: 256, distance: 53.5
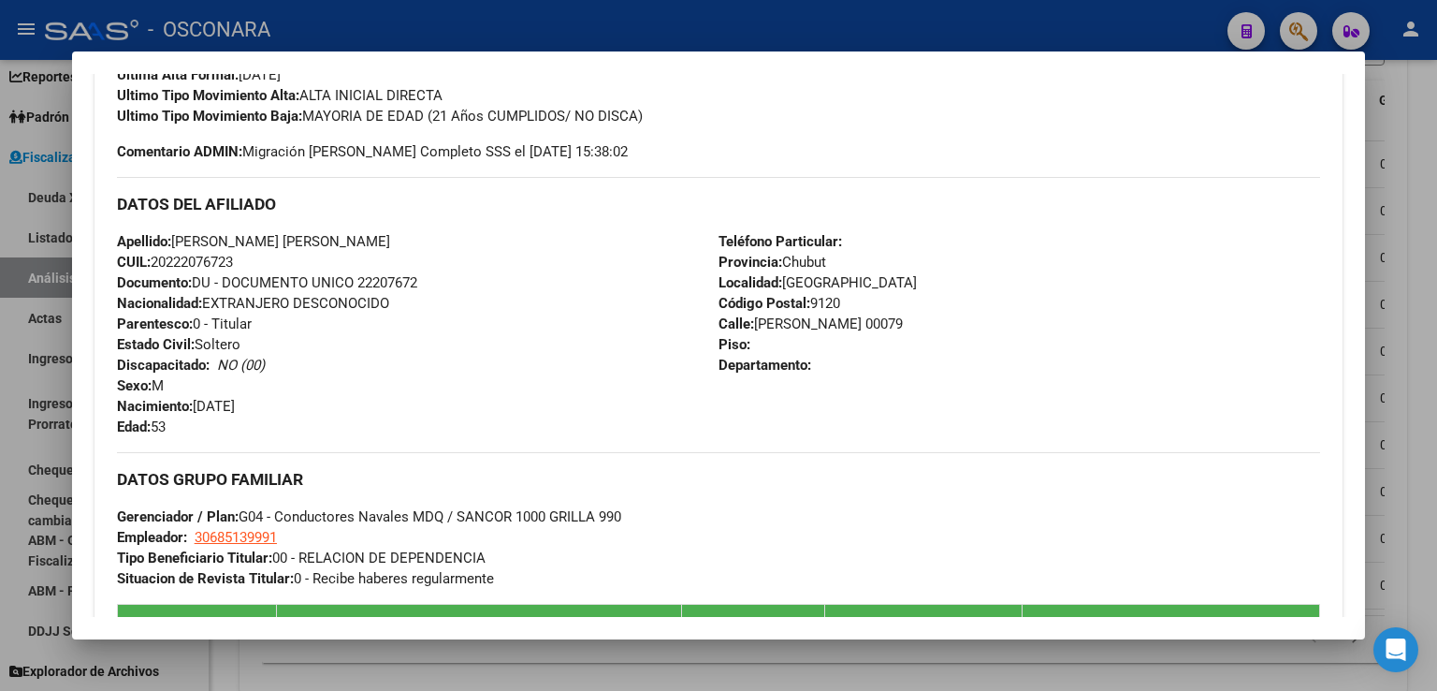
click at [778, 256] on div "Teléfono Particular: Provincia: Chubut Localidad: [GEOGRAPHIC_DATA] Código Post…" at bounding box center [1020, 334] width 602 height 206
click at [810, 293] on div "Teléfono Particular: Provincia: Chubut Localidad: [GEOGRAPHIC_DATA] Código Post…" at bounding box center [1020, 334] width 602 height 206
click at [625, 298] on div "Apellido: [PERSON_NAME] [PERSON_NAME] CUIL: 20222076723 Documento: DU - DOCUMEN…" at bounding box center [418, 334] width 602 height 206
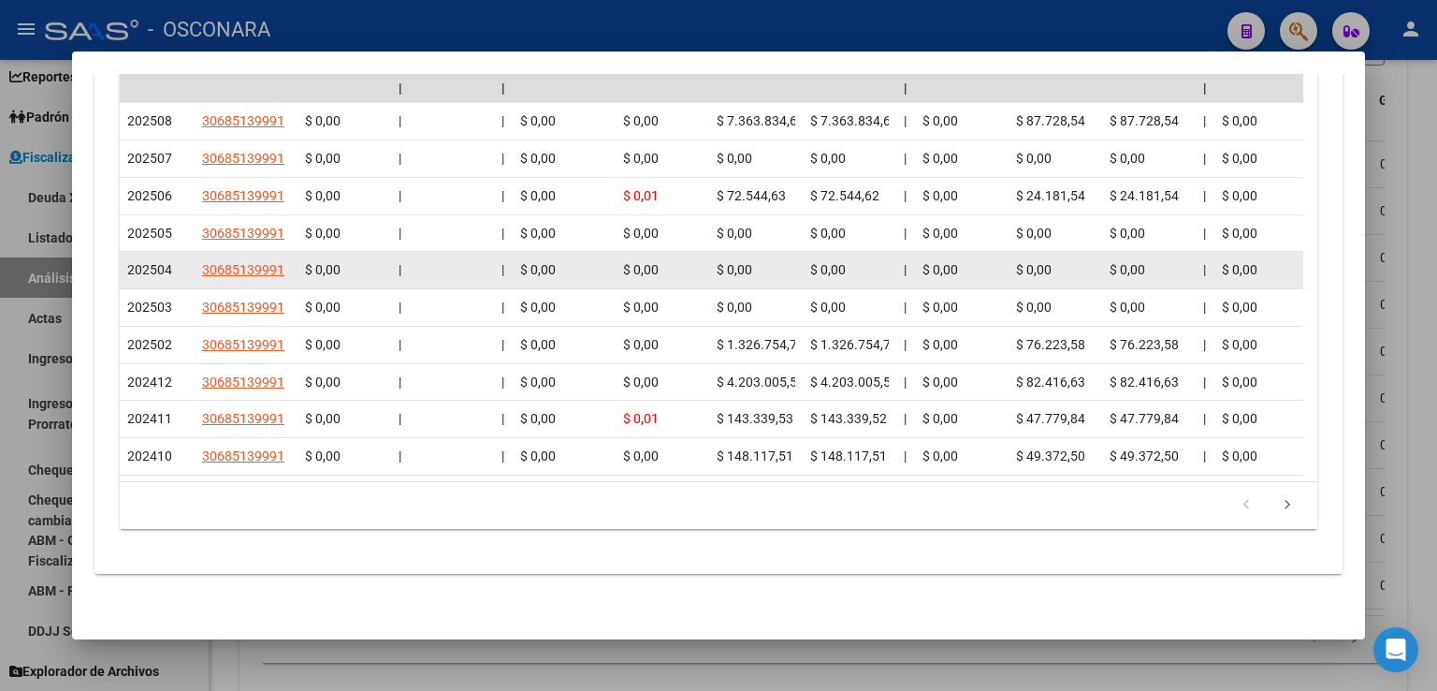
scroll to position [1904, 0]
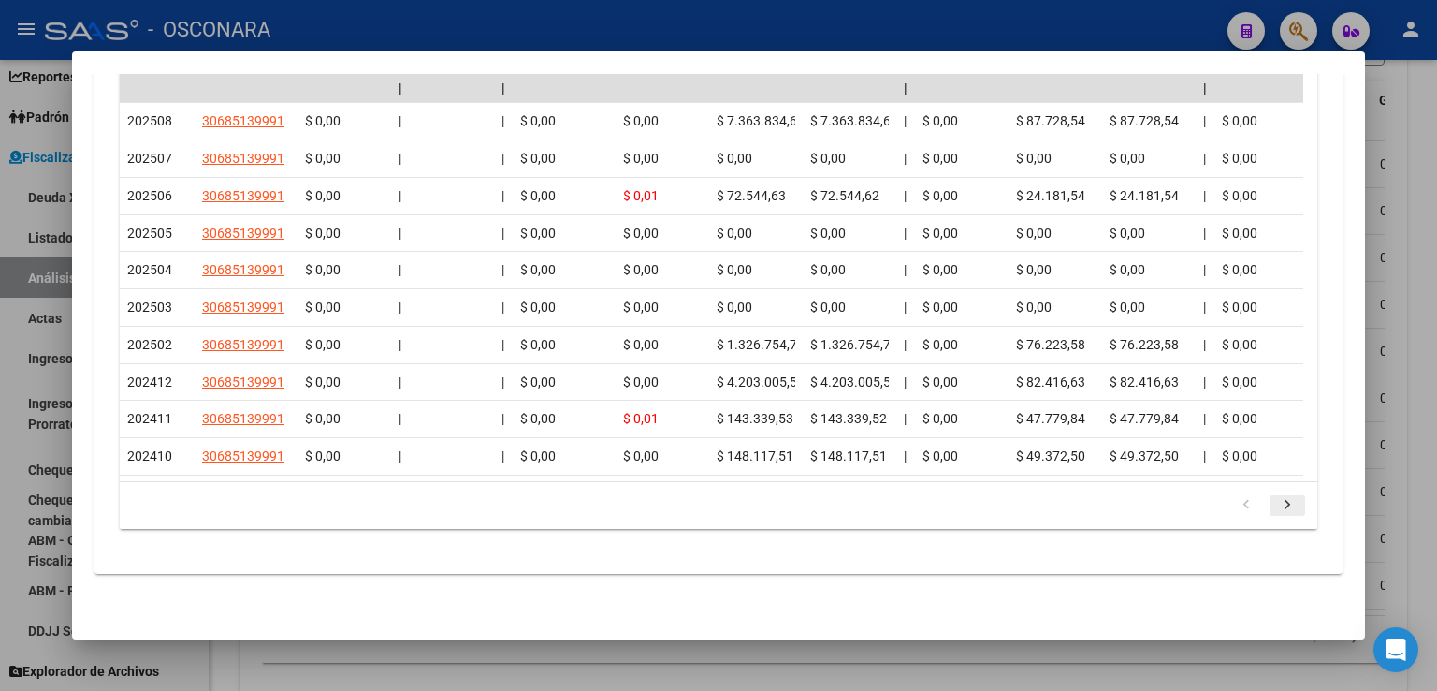
click at [1275, 510] on icon "go to next page" at bounding box center [1287, 507] width 24 height 22
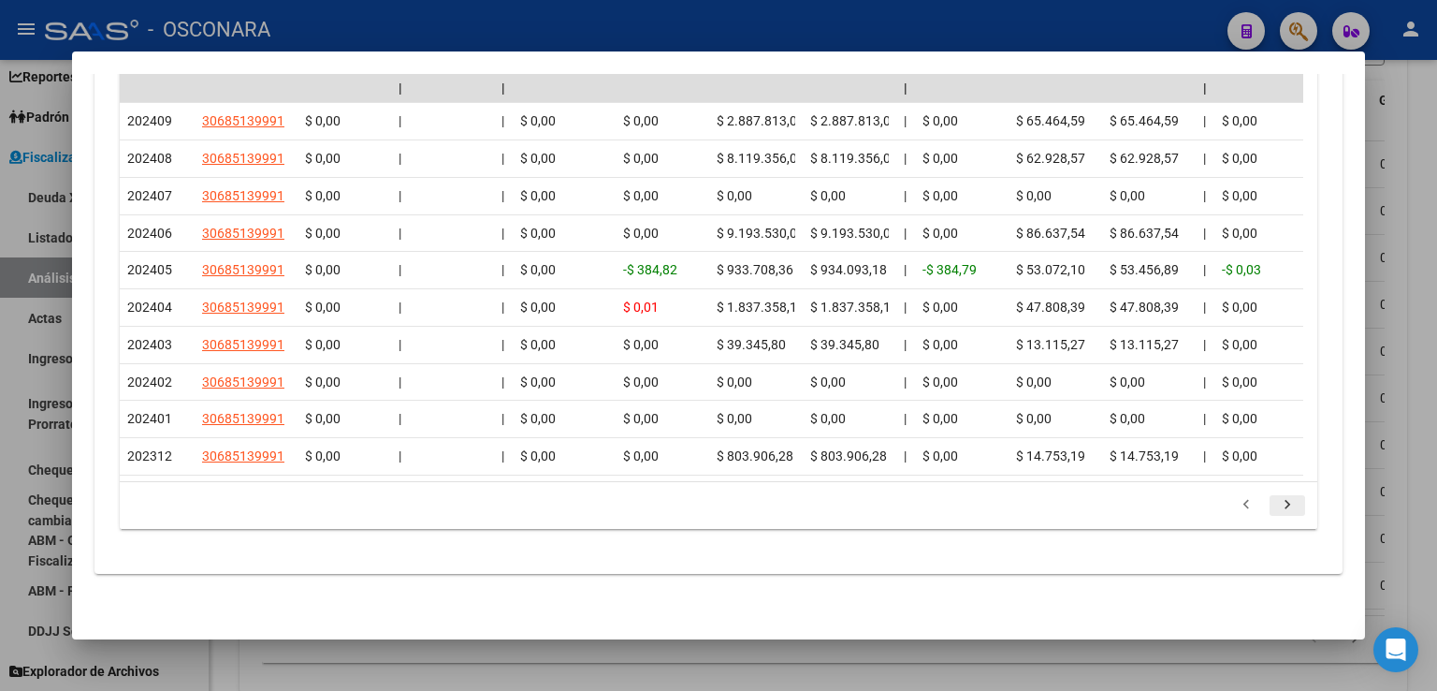
click at [1275, 506] on icon "go to next page" at bounding box center [1287, 507] width 24 height 22
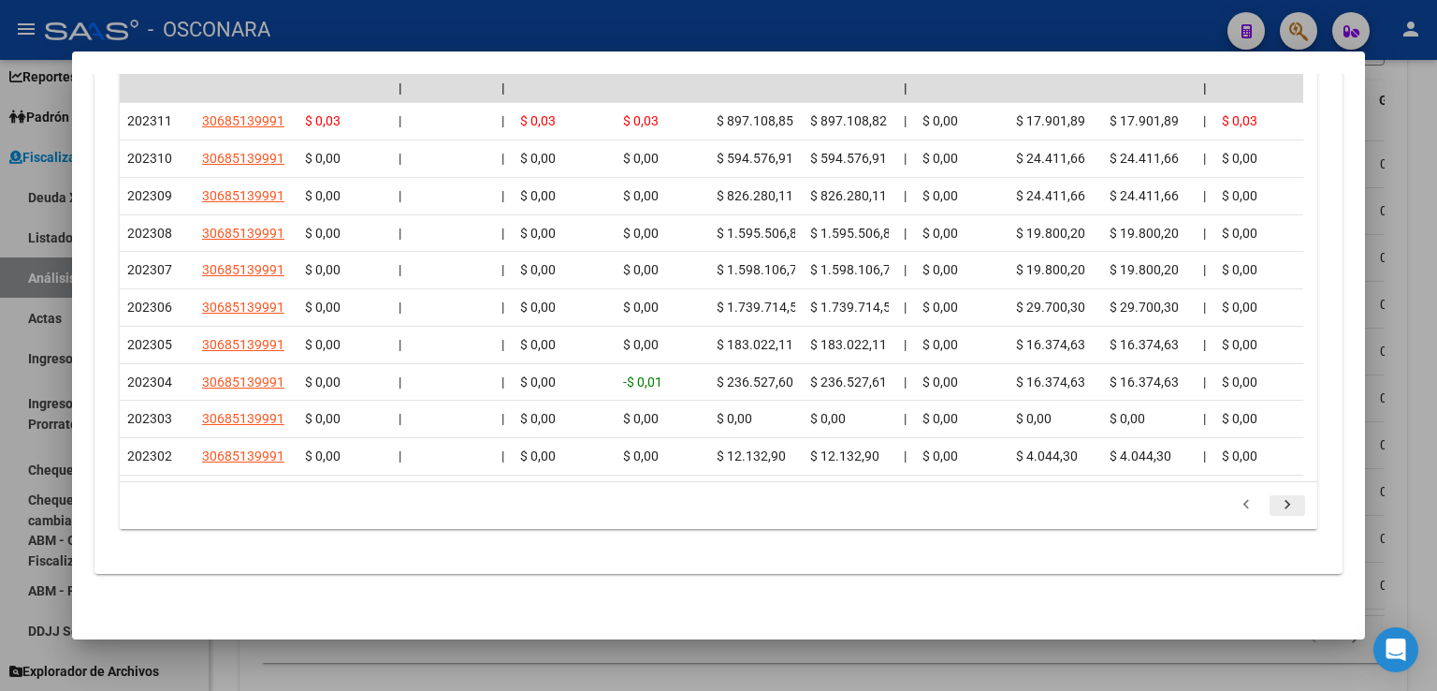
click at [1275, 506] on icon "go to next page" at bounding box center [1287, 507] width 24 height 22
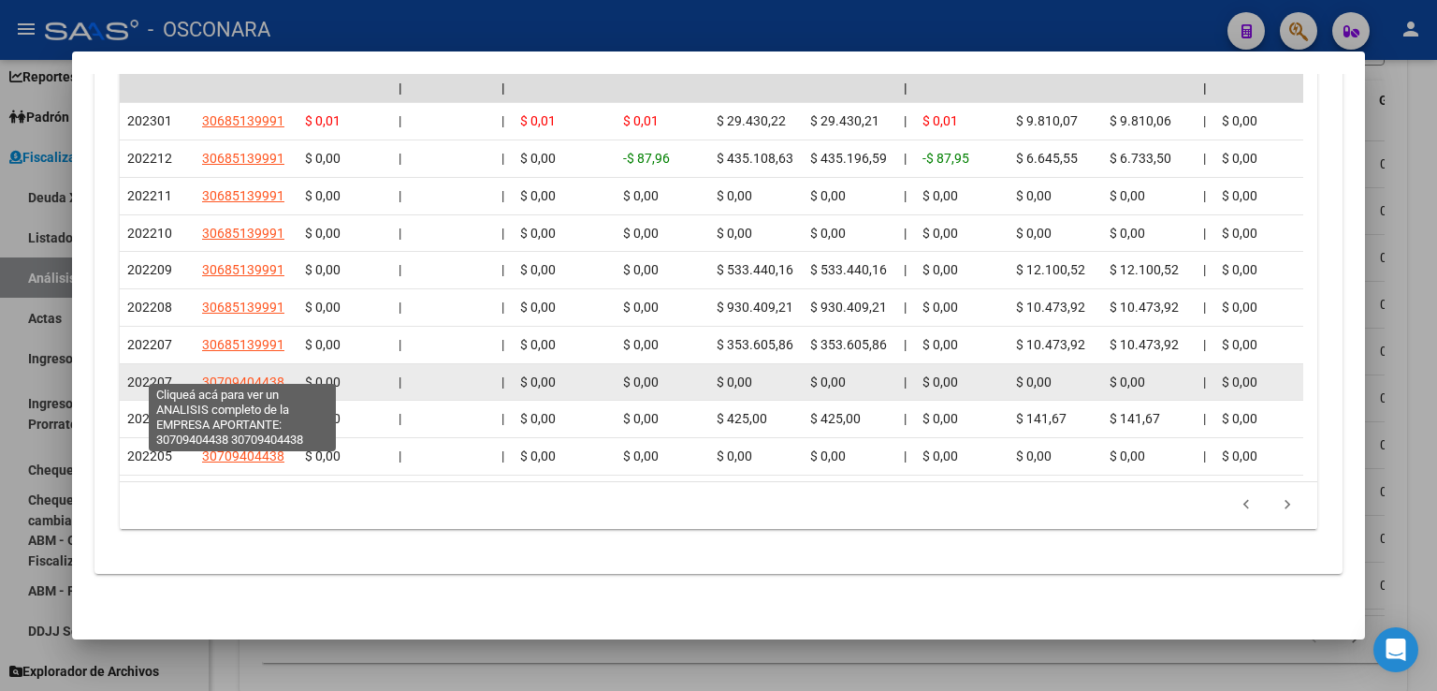
click at [260, 374] on span "30709404438" at bounding box center [243, 381] width 82 height 15
type textarea "30709404438"
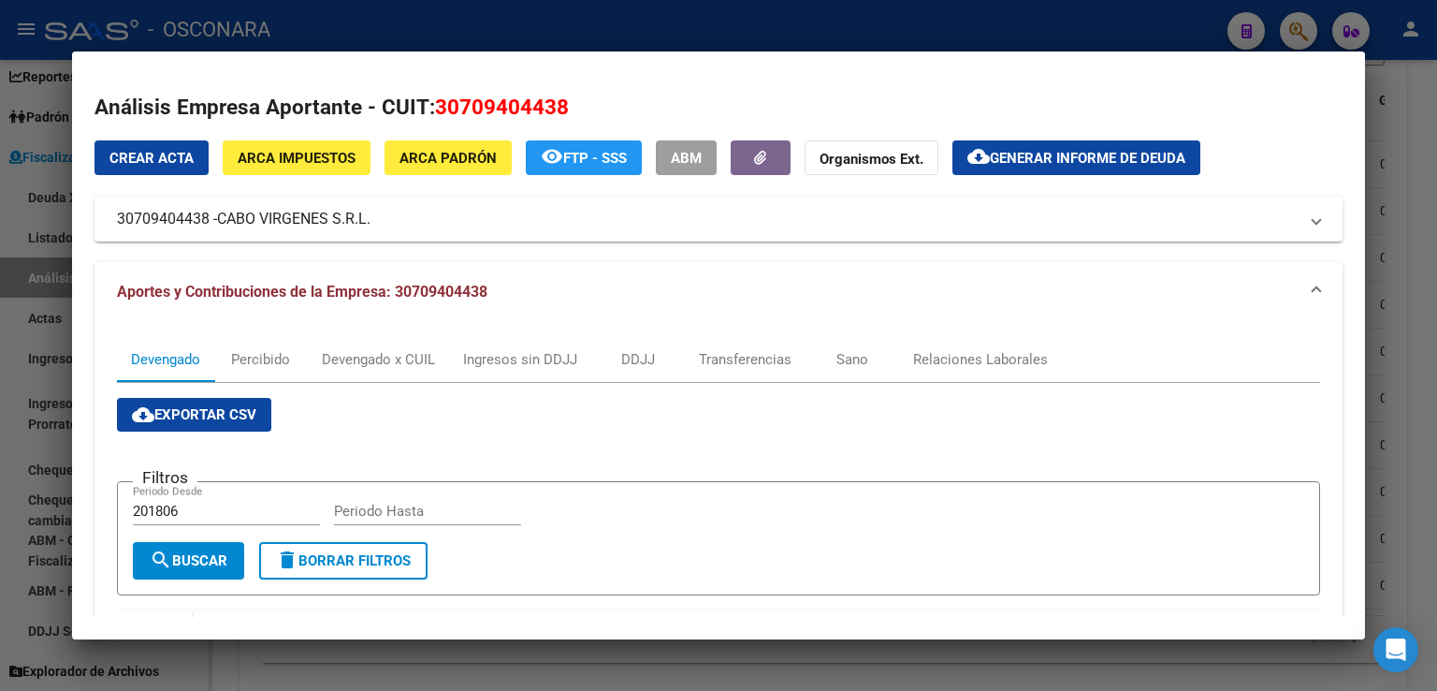
click at [1400, 300] on div at bounding box center [718, 345] width 1437 height 691
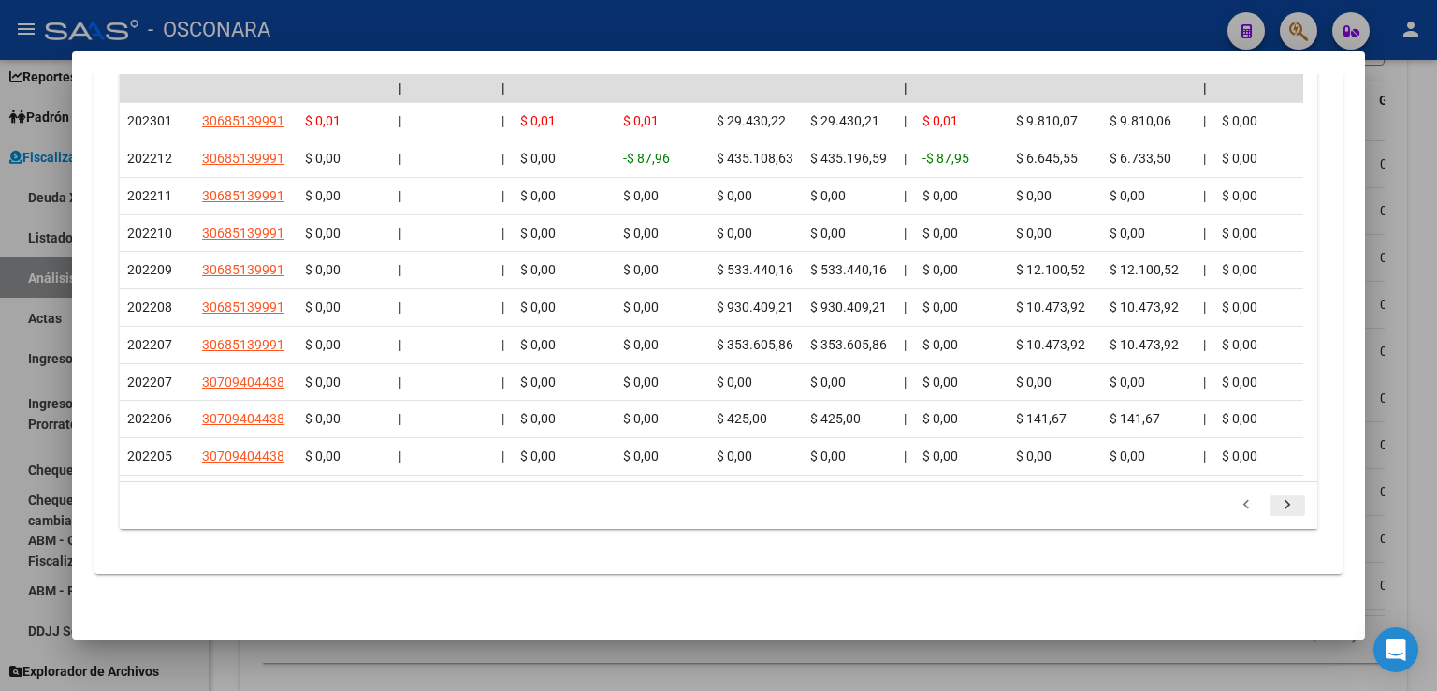
click at [1275, 504] on icon "go to next page" at bounding box center [1287, 507] width 24 height 22
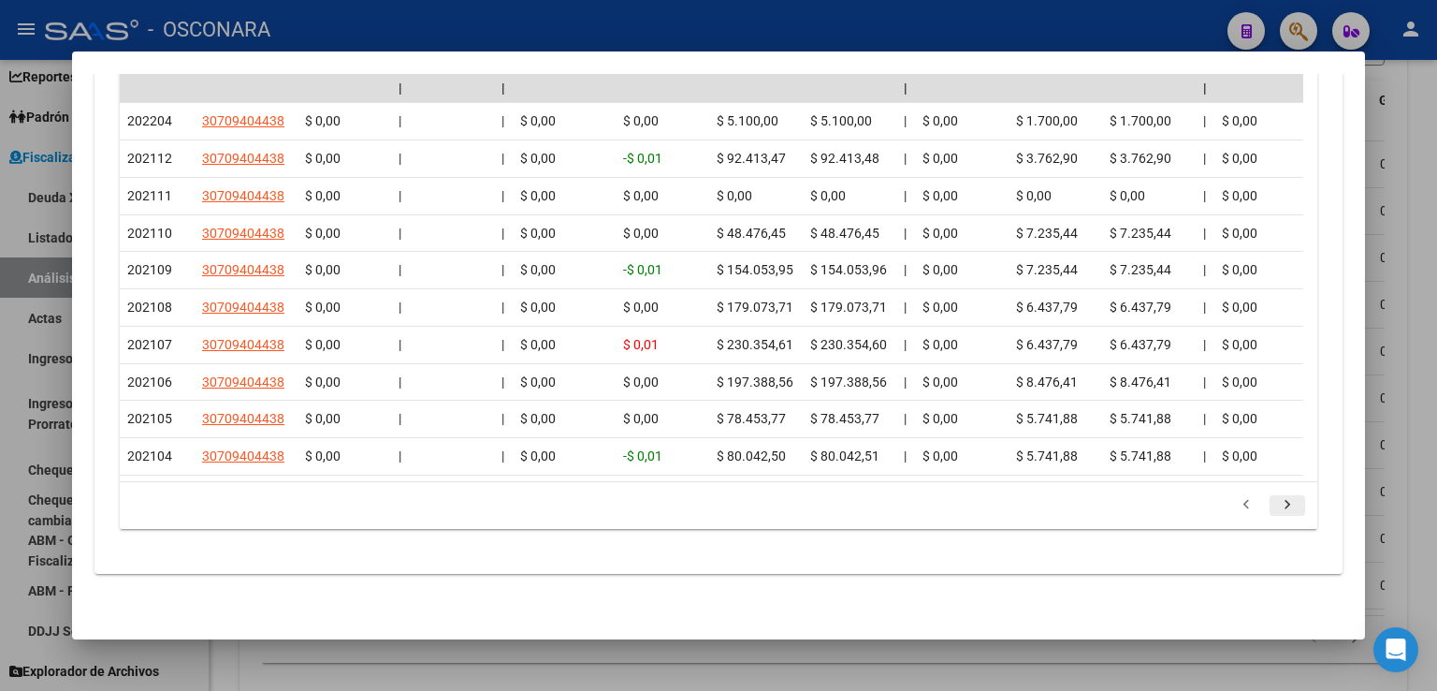
click at [1275, 504] on icon "go to next page" at bounding box center [1287, 507] width 24 height 22
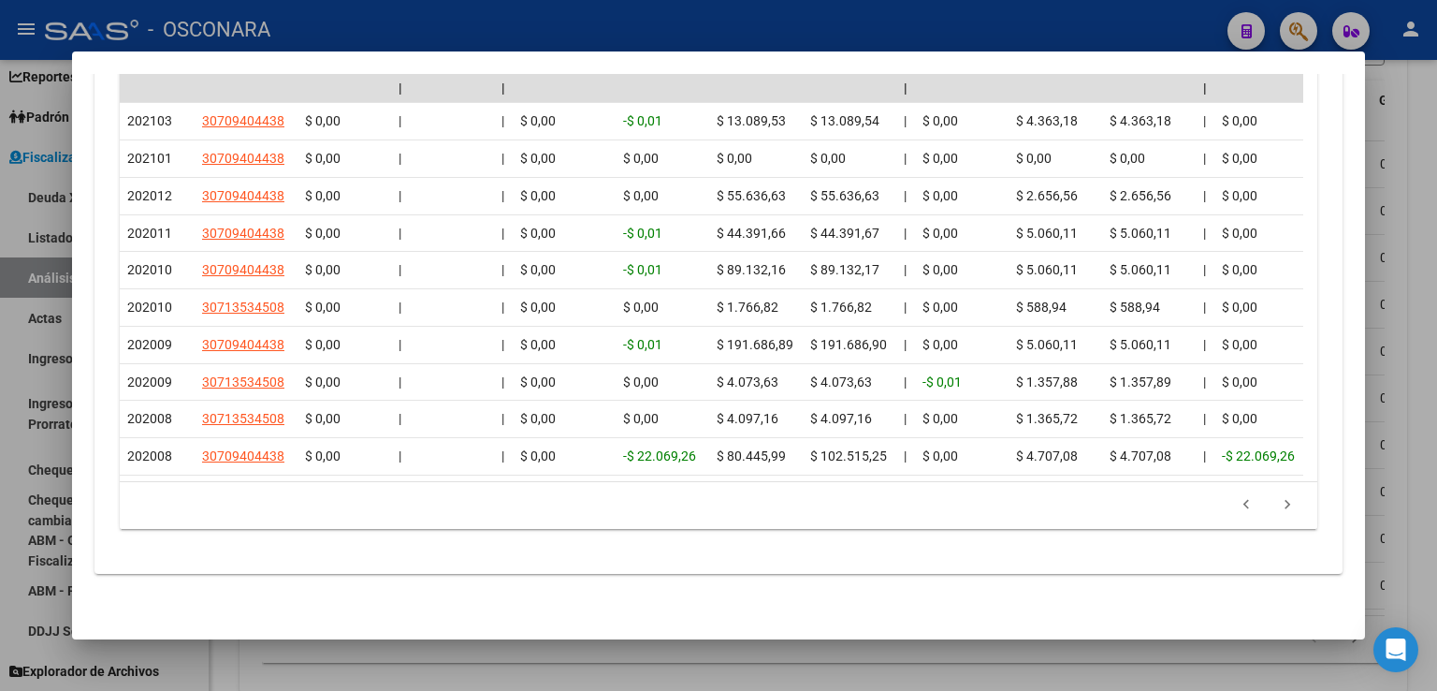
click at [1426, 282] on div at bounding box center [718, 345] width 1437 height 691
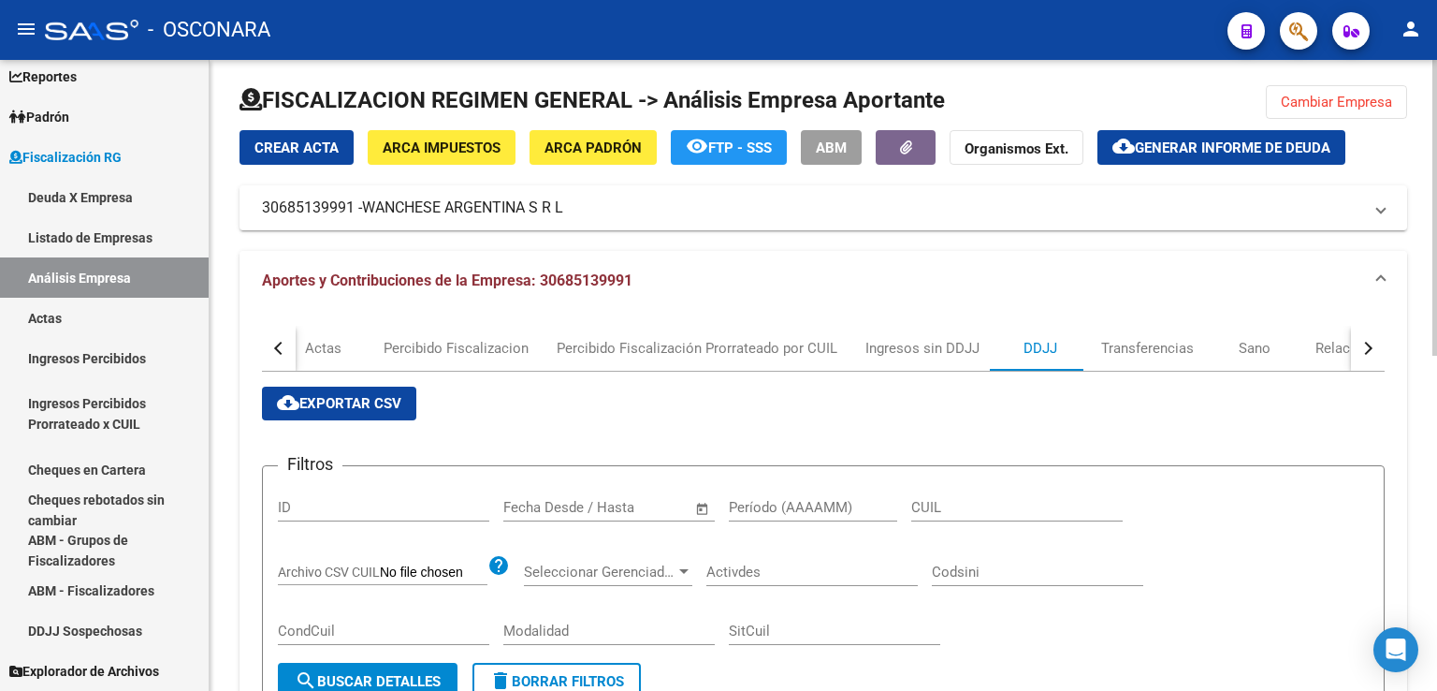
scroll to position [0, 0]
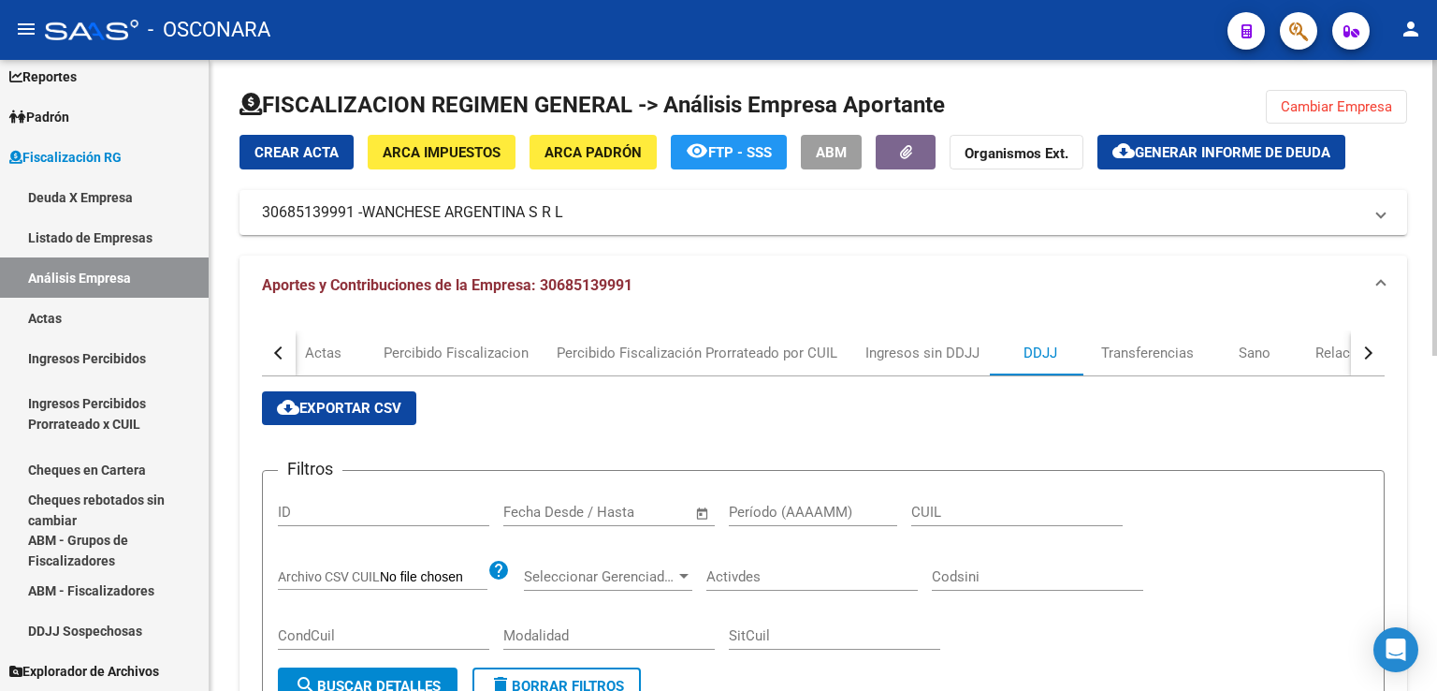
click at [1340, 103] on span "Cambiar Empresa" at bounding box center [1336, 106] width 111 height 17
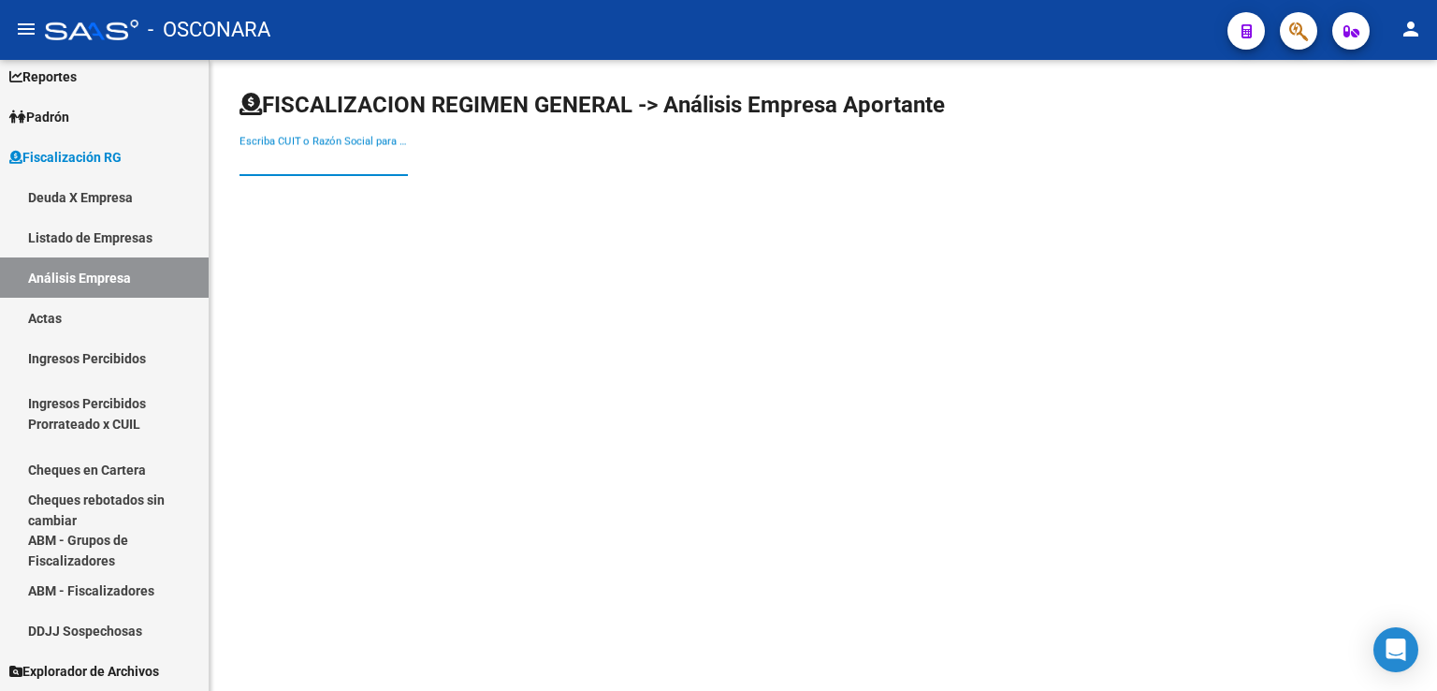
click at [387, 165] on input "Escriba CUIT o Razón Social para buscar" at bounding box center [324, 161] width 168 height 17
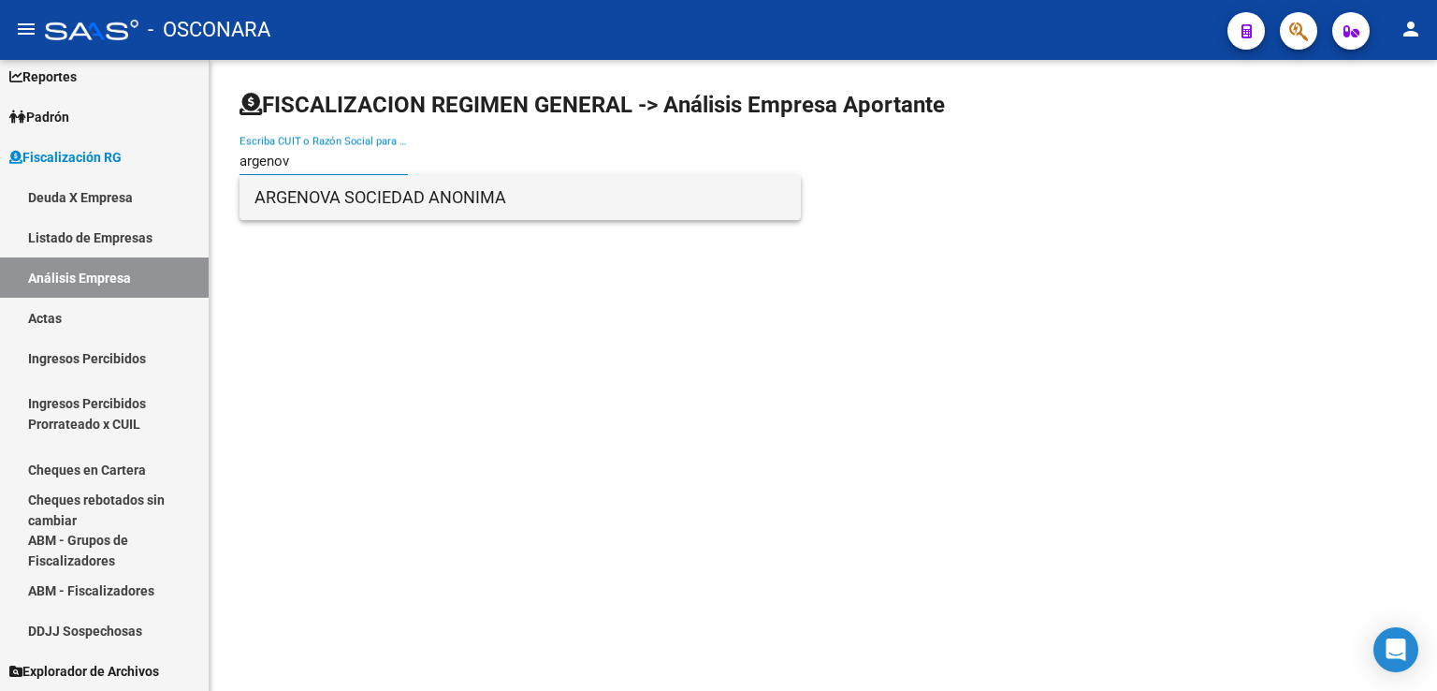
type input "argenov"
click at [344, 197] on span "ARGENOVA SOCIEDAD ANONIMA" at bounding box center [520, 197] width 531 height 45
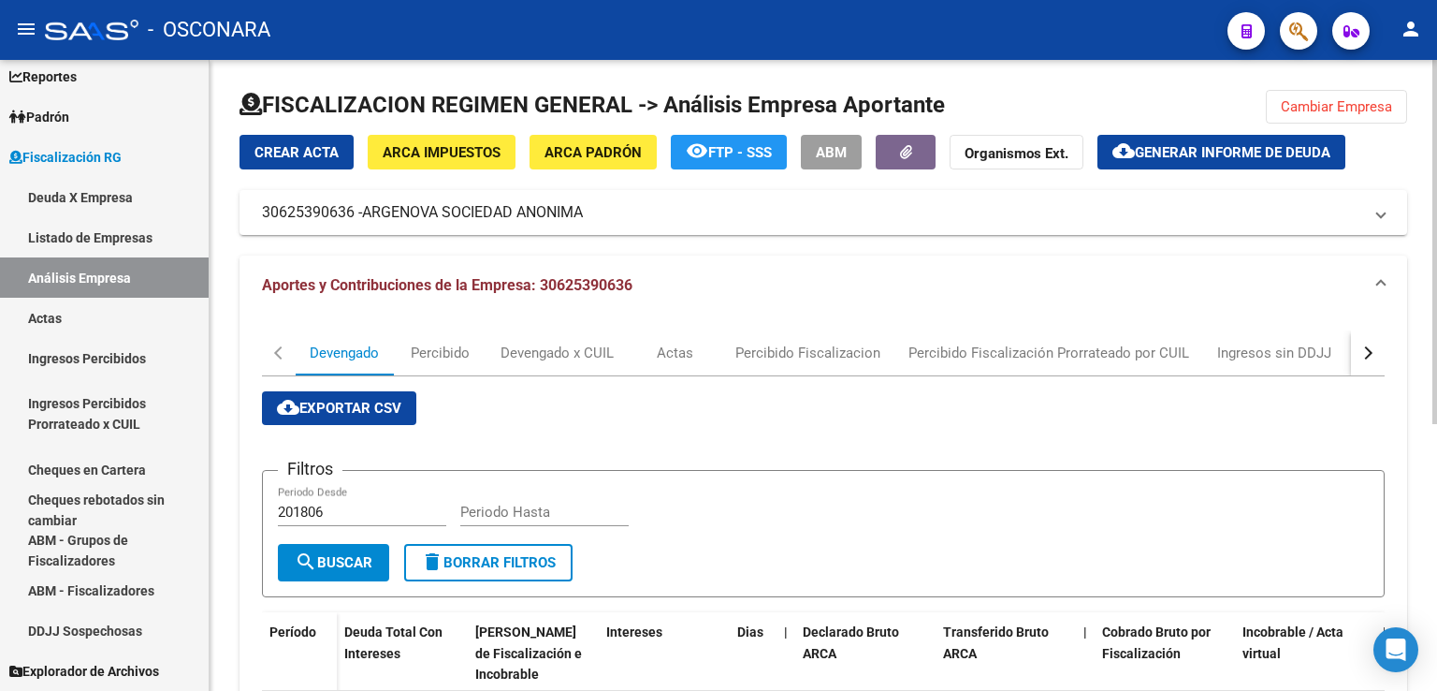
click at [1376, 349] on button "button" at bounding box center [1368, 352] width 34 height 45
click at [1048, 353] on div "DDJJ" at bounding box center [1041, 352] width 34 height 21
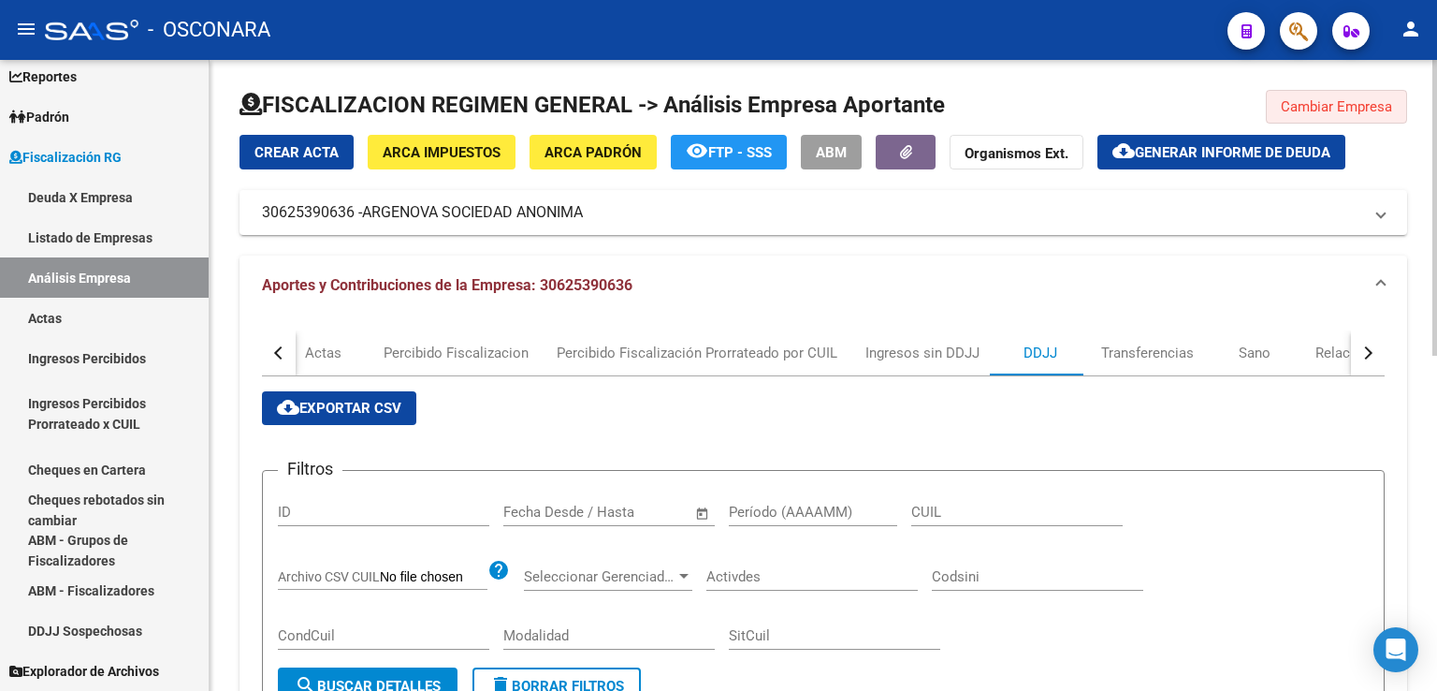
drag, startPoint x: 1328, startPoint y: 103, endPoint x: 1093, endPoint y: 134, distance: 236.9
click at [1314, 104] on span "Cambiar Empresa" at bounding box center [1336, 106] width 111 height 17
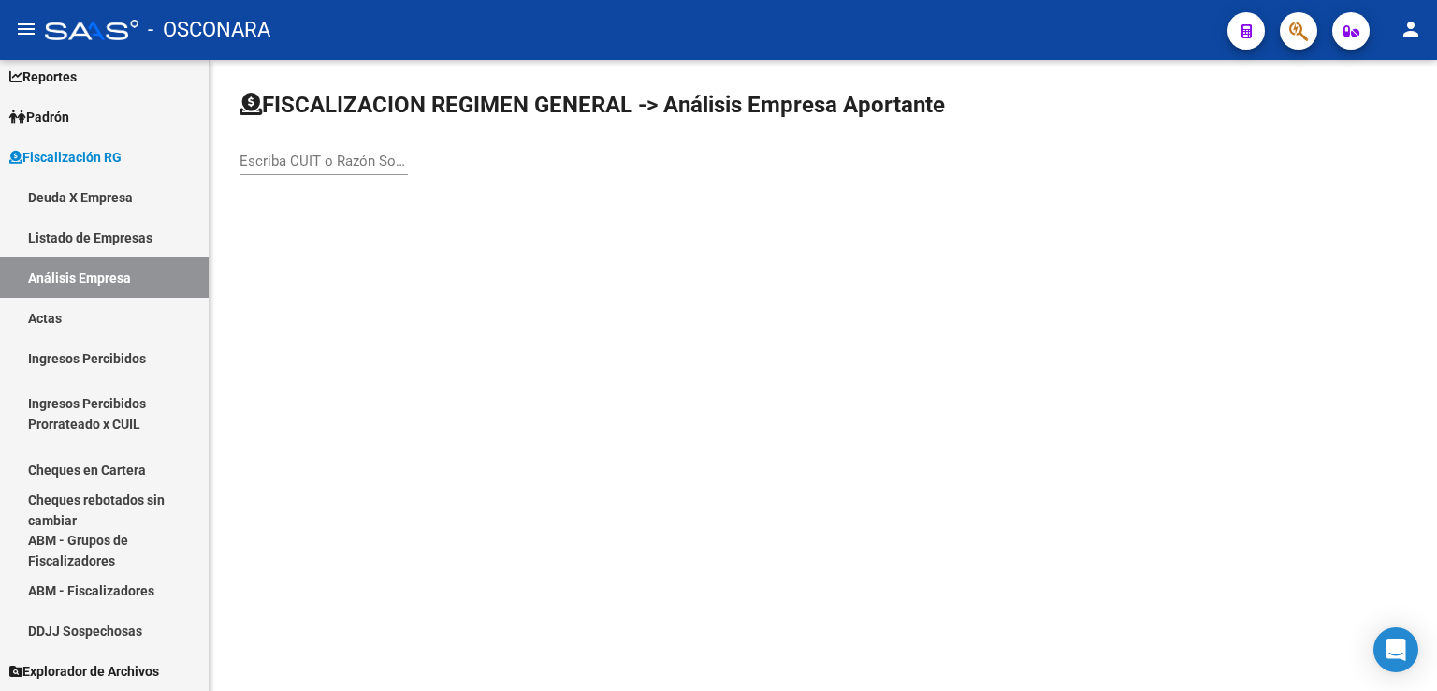
click at [369, 159] on input "Escriba CUIT o Razón Social para buscar" at bounding box center [324, 161] width 168 height 17
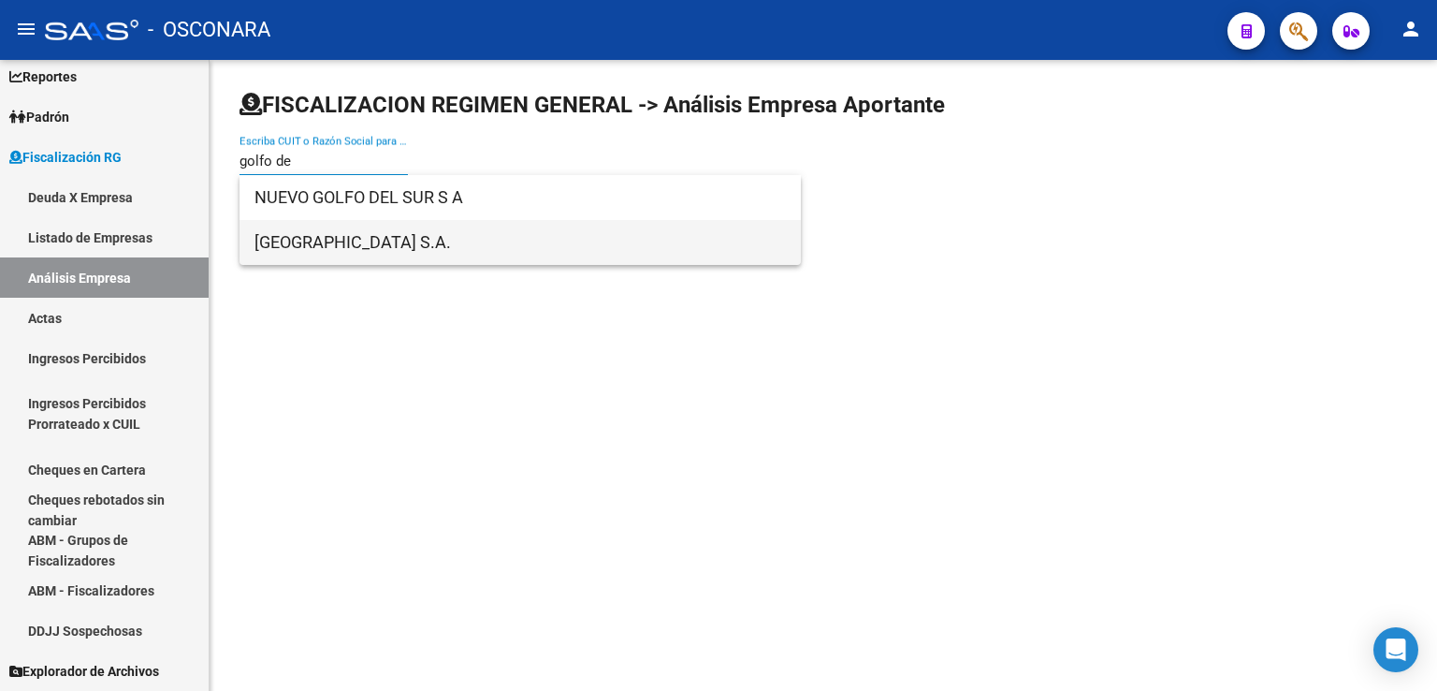
type input "golfo de"
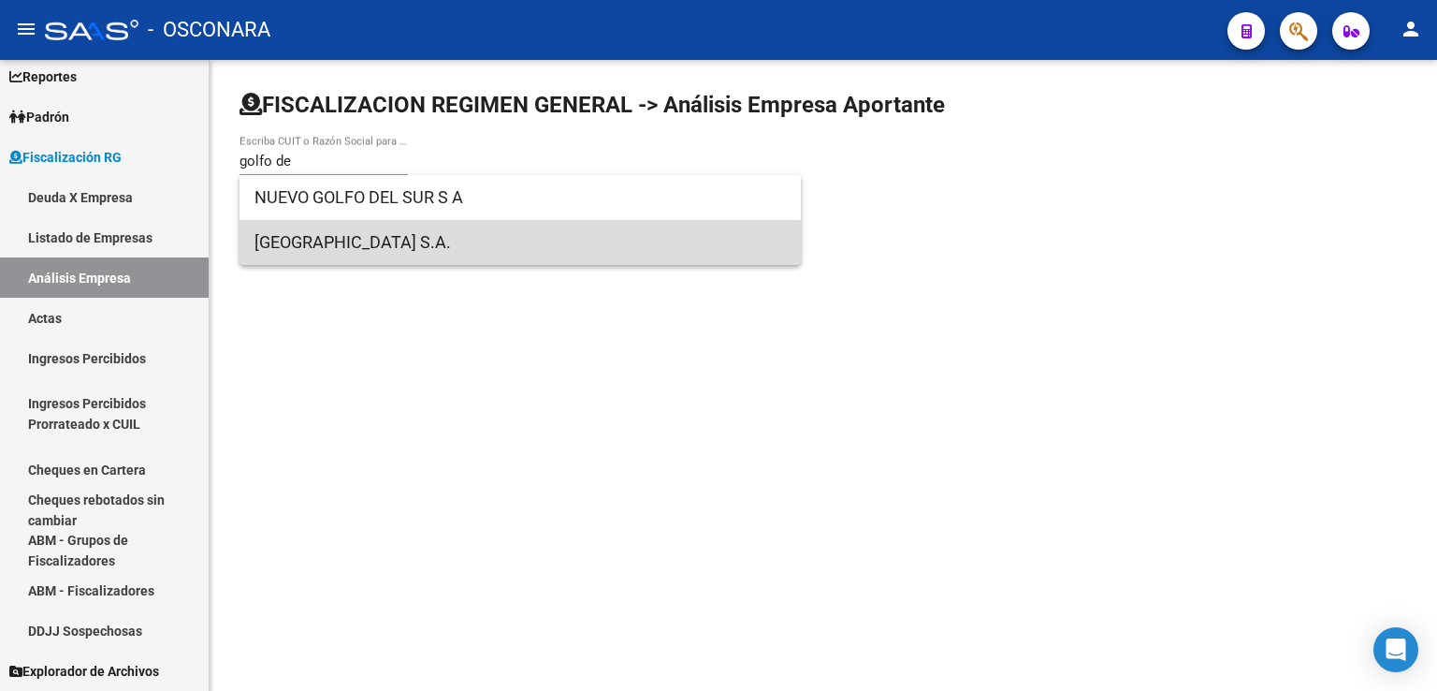
click at [420, 249] on span "[GEOGRAPHIC_DATA] S.A." at bounding box center [520, 242] width 531 height 45
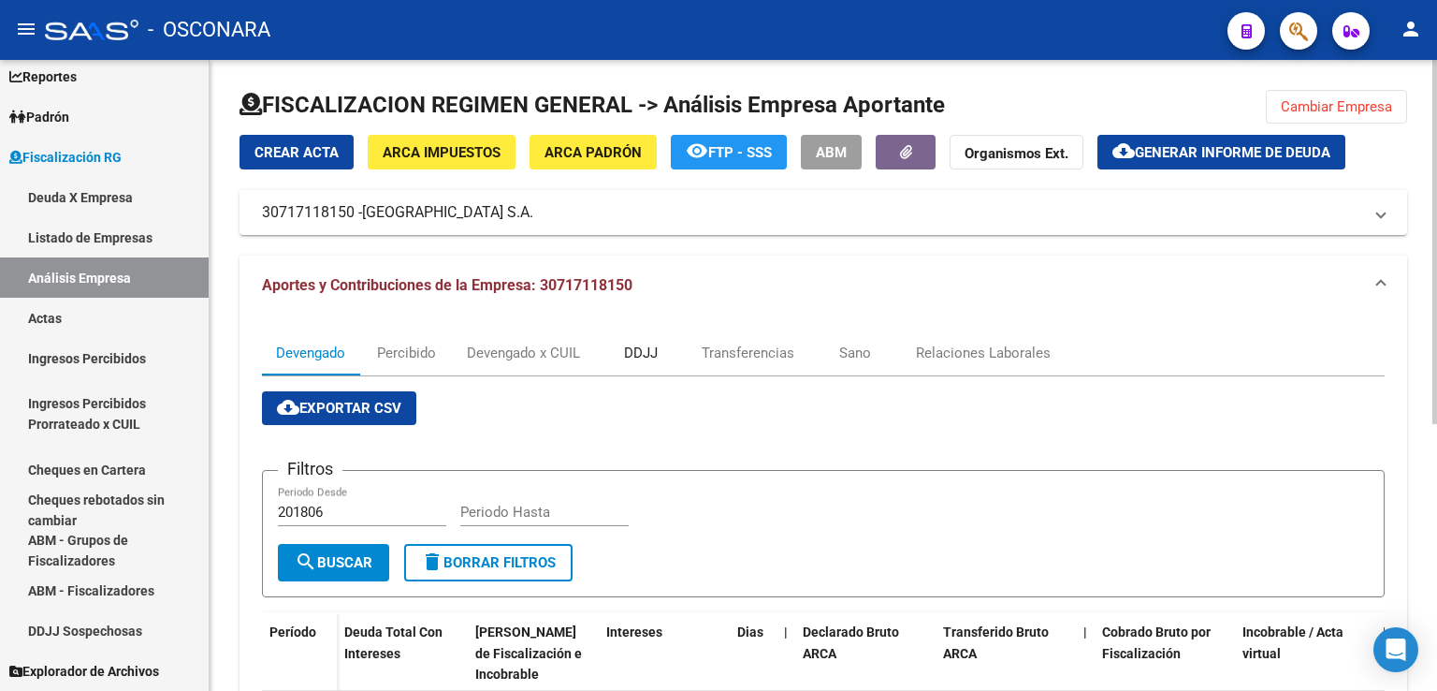
drag, startPoint x: 646, startPoint y: 362, endPoint x: 657, endPoint y: 394, distance: 33.7
click at [645, 362] on div "DDJJ" at bounding box center [641, 352] width 34 height 21
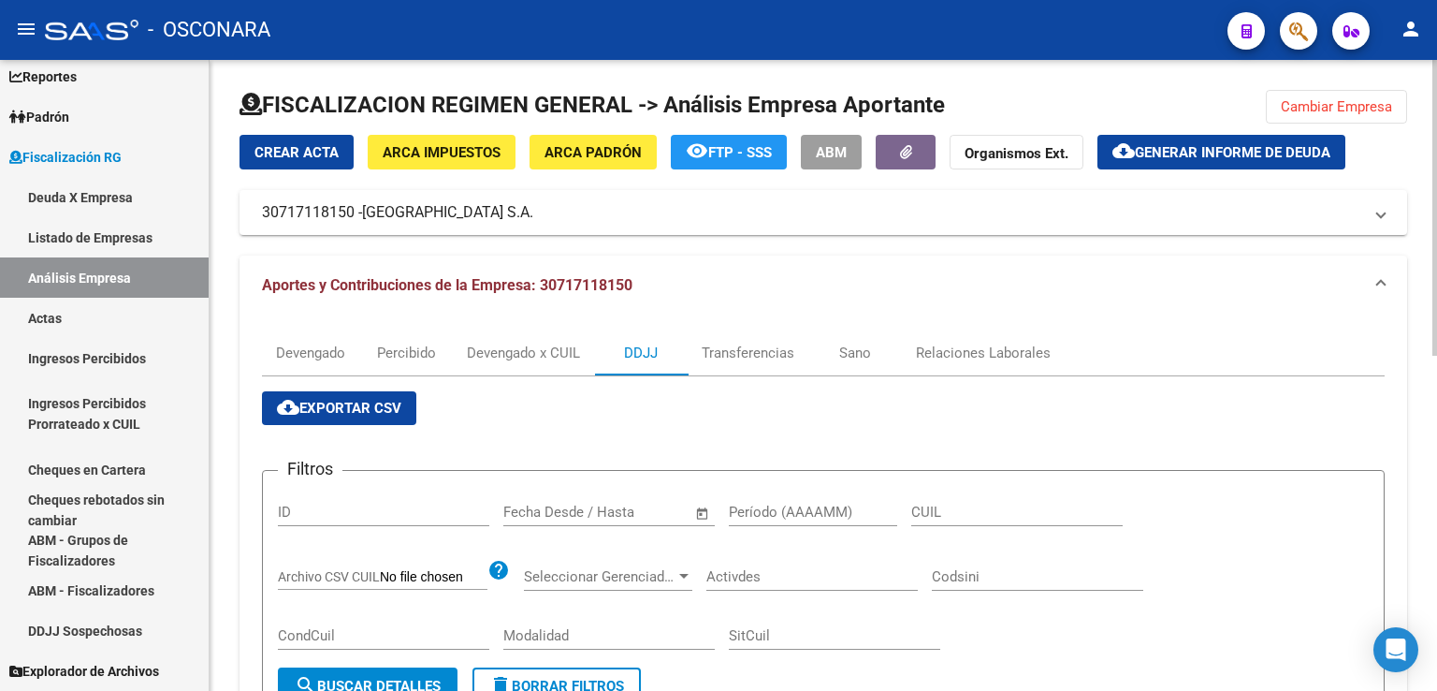
click at [1307, 109] on span "Cambiar Empresa" at bounding box center [1336, 106] width 111 height 17
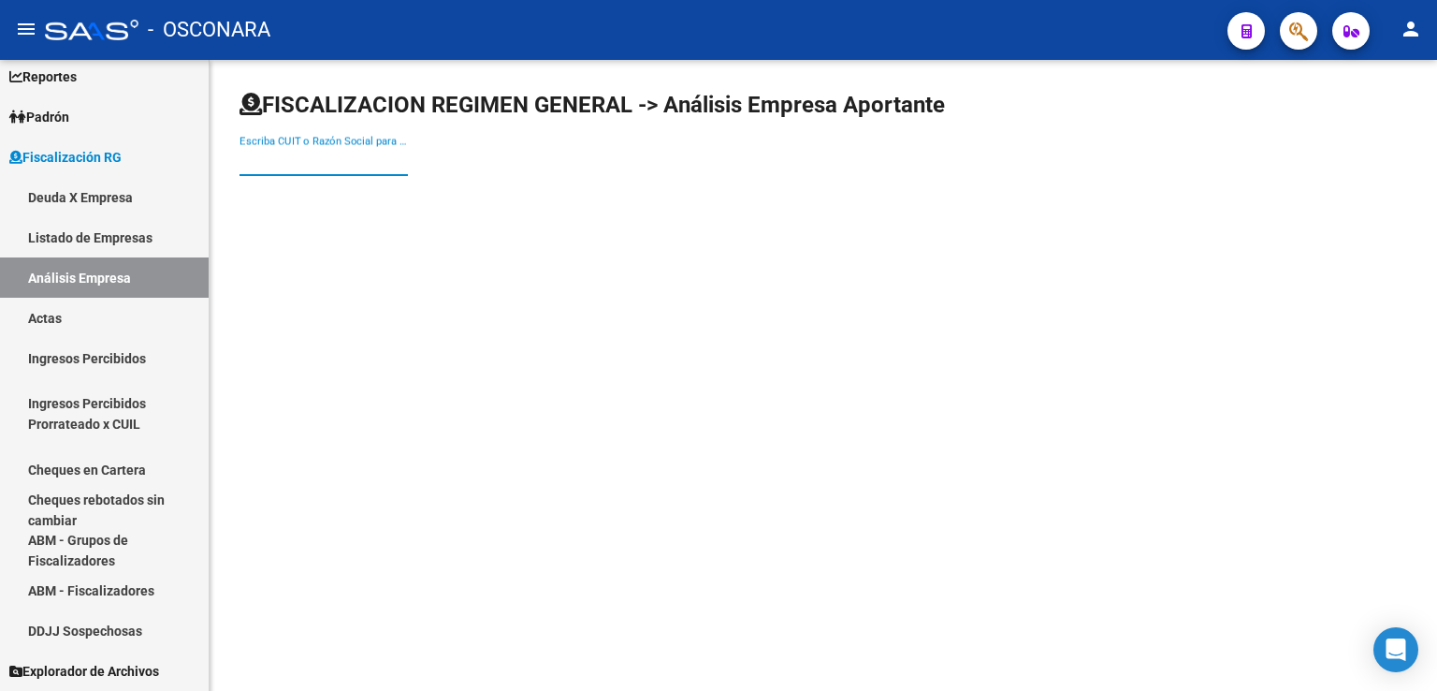
click at [351, 161] on input "Escriba CUIT o Razón Social para buscar" at bounding box center [324, 161] width 168 height 17
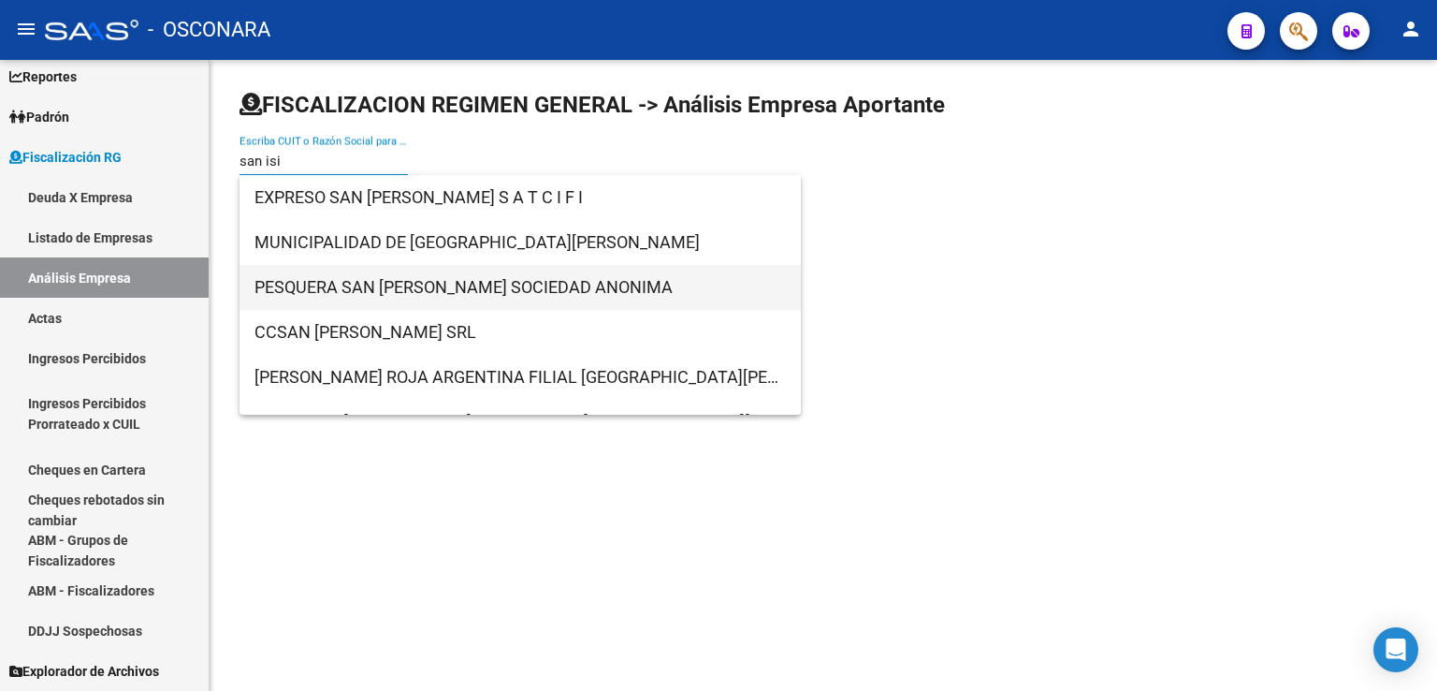
type input "san isi"
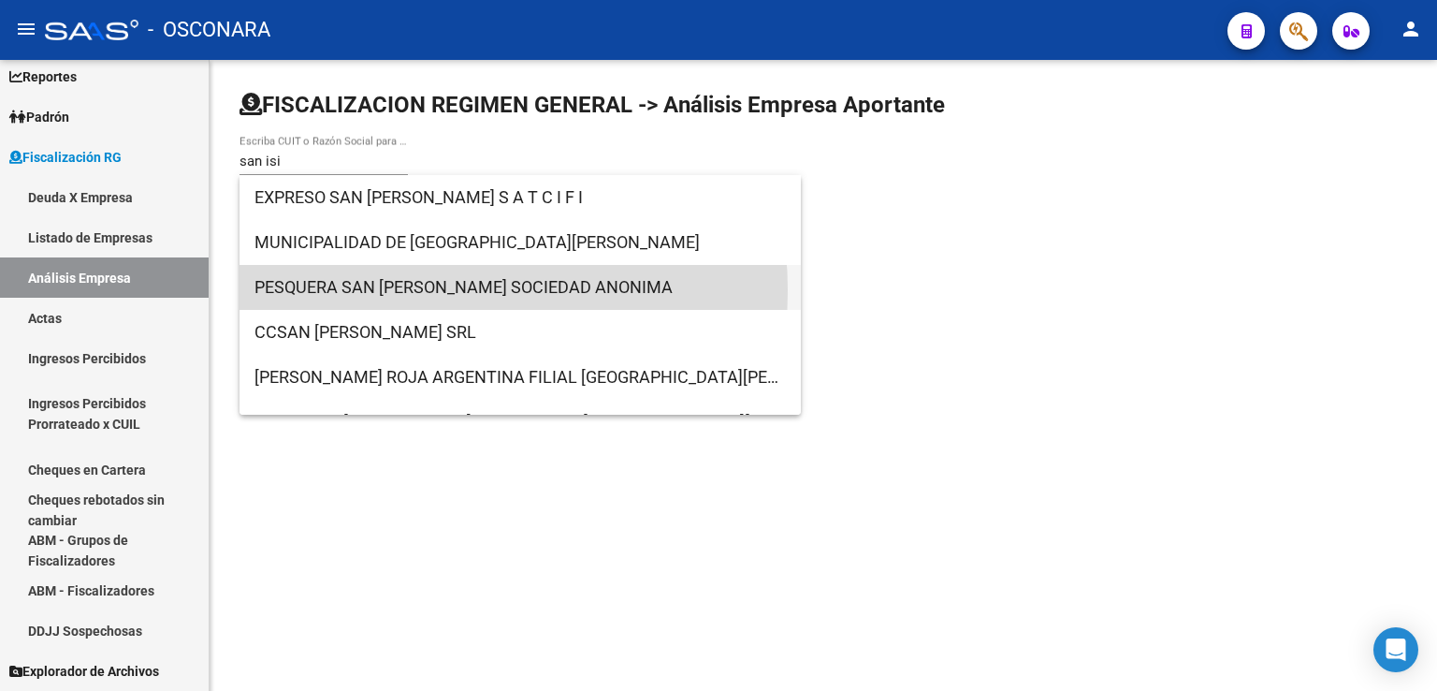
click at [414, 290] on span "PESQUERA SAN [PERSON_NAME] SOCIEDAD ANONIMA" at bounding box center [520, 287] width 531 height 45
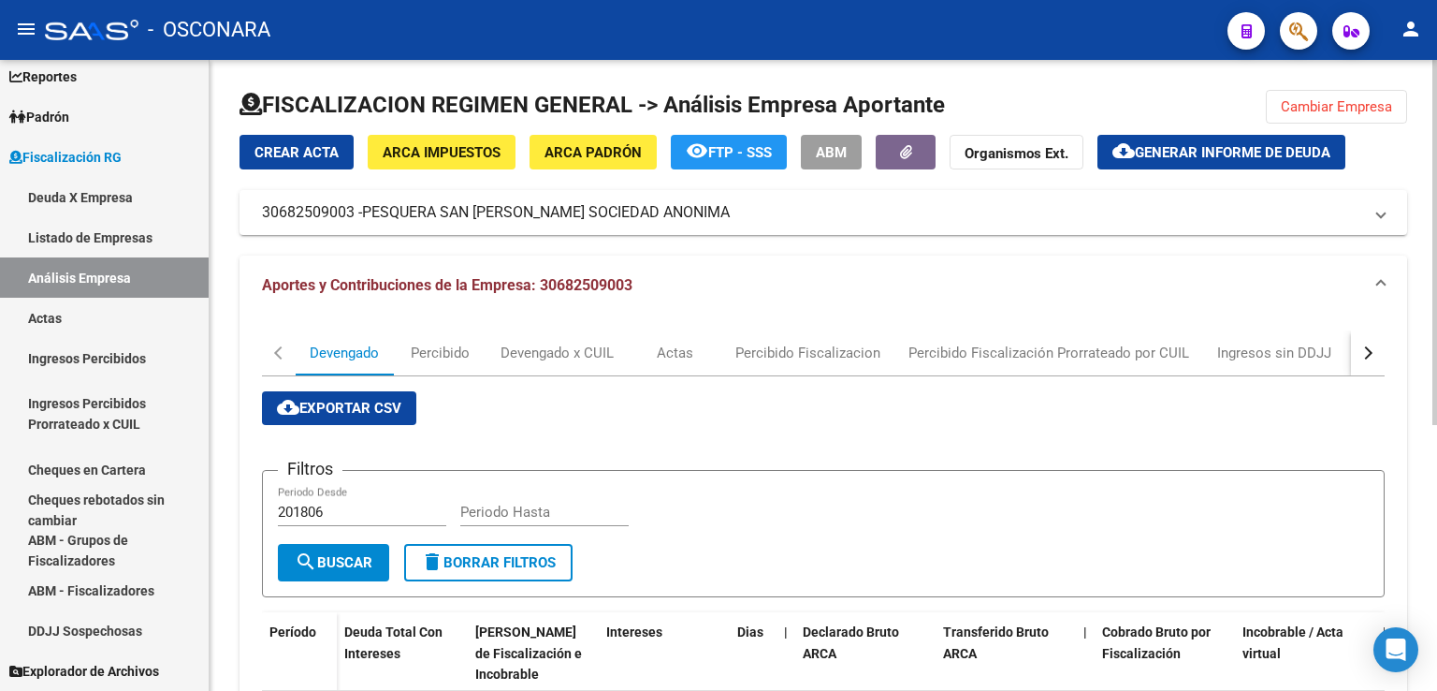
click at [1373, 358] on button "button" at bounding box center [1368, 352] width 34 height 45
click at [1045, 357] on div "DDJJ" at bounding box center [1041, 352] width 34 height 21
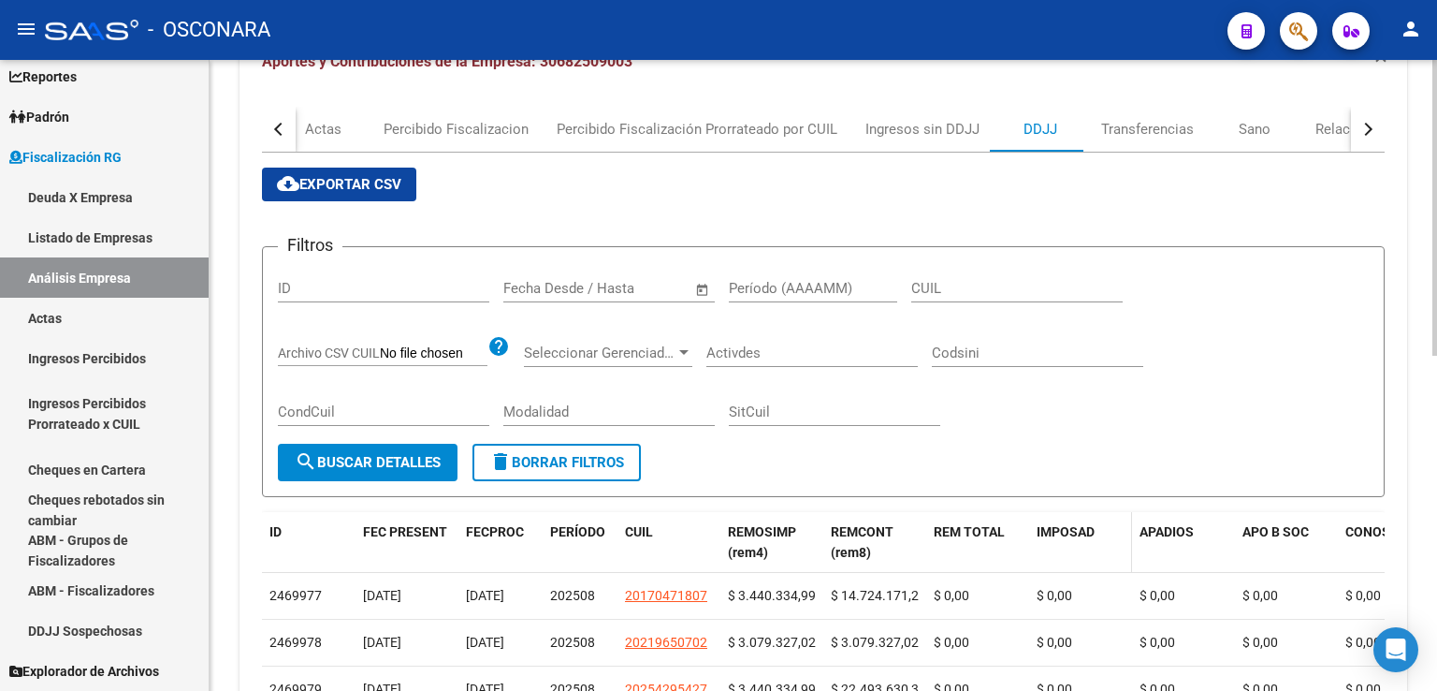
scroll to position [374, 0]
